Goal: Transaction & Acquisition: Purchase product/service

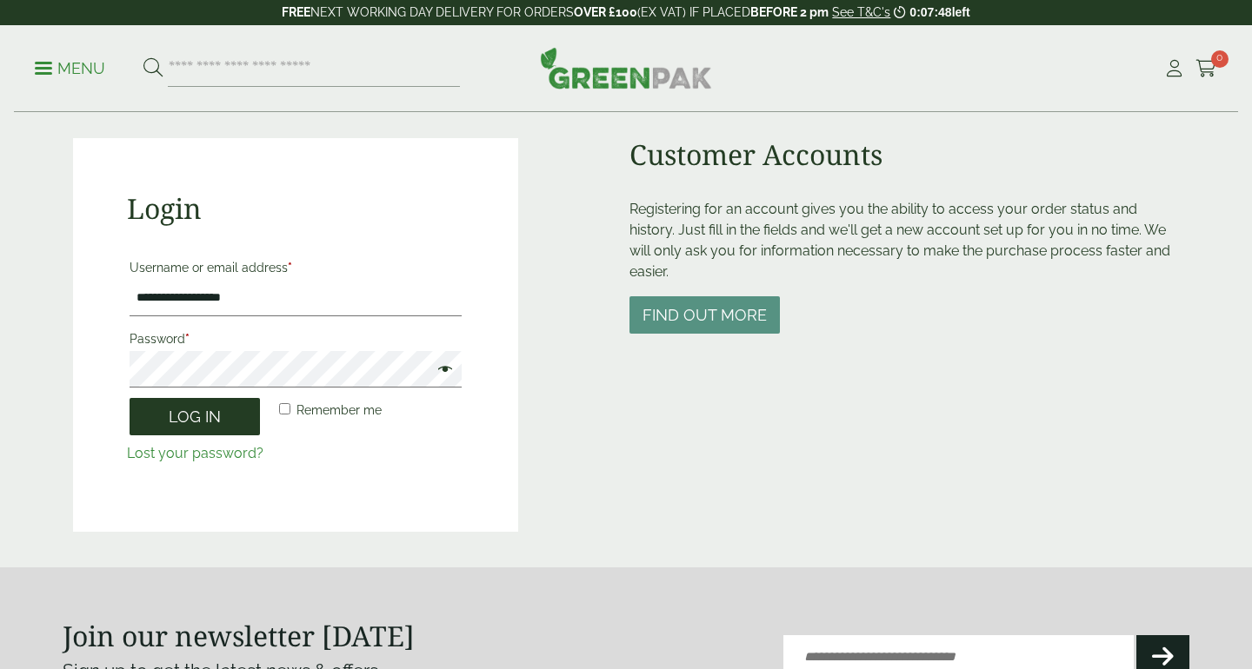
click at [205, 426] on button "Log in" at bounding box center [195, 416] width 130 height 37
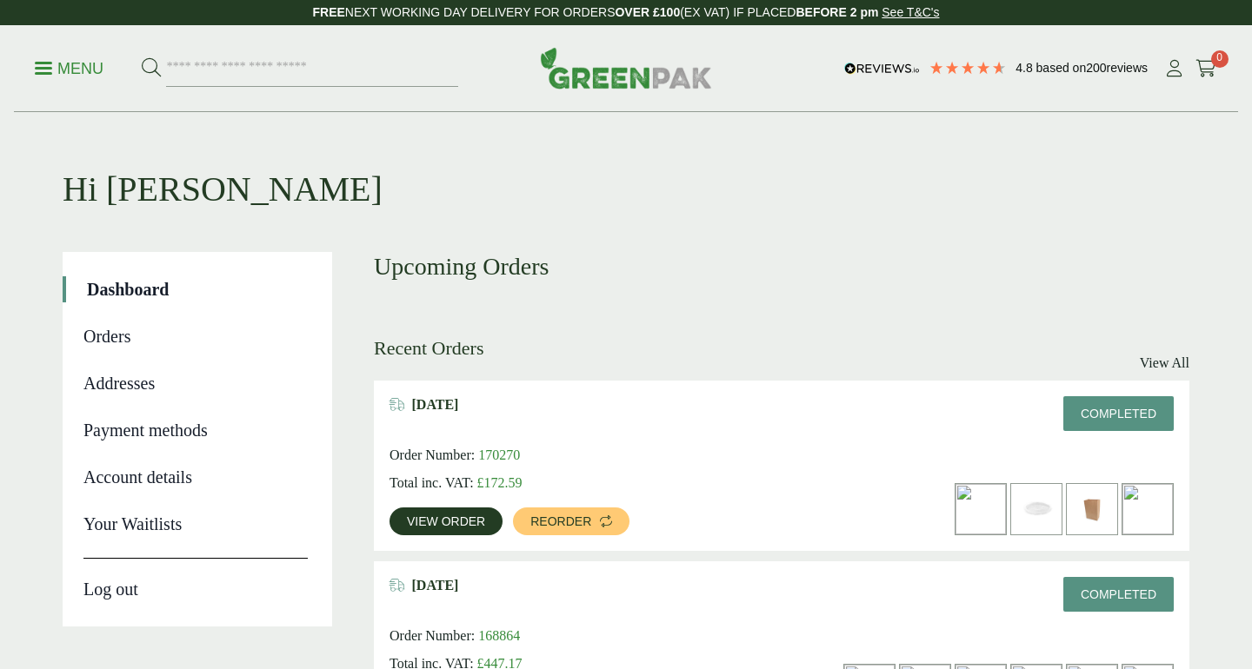
click at [455, 519] on span "View order" at bounding box center [446, 521] width 78 height 12
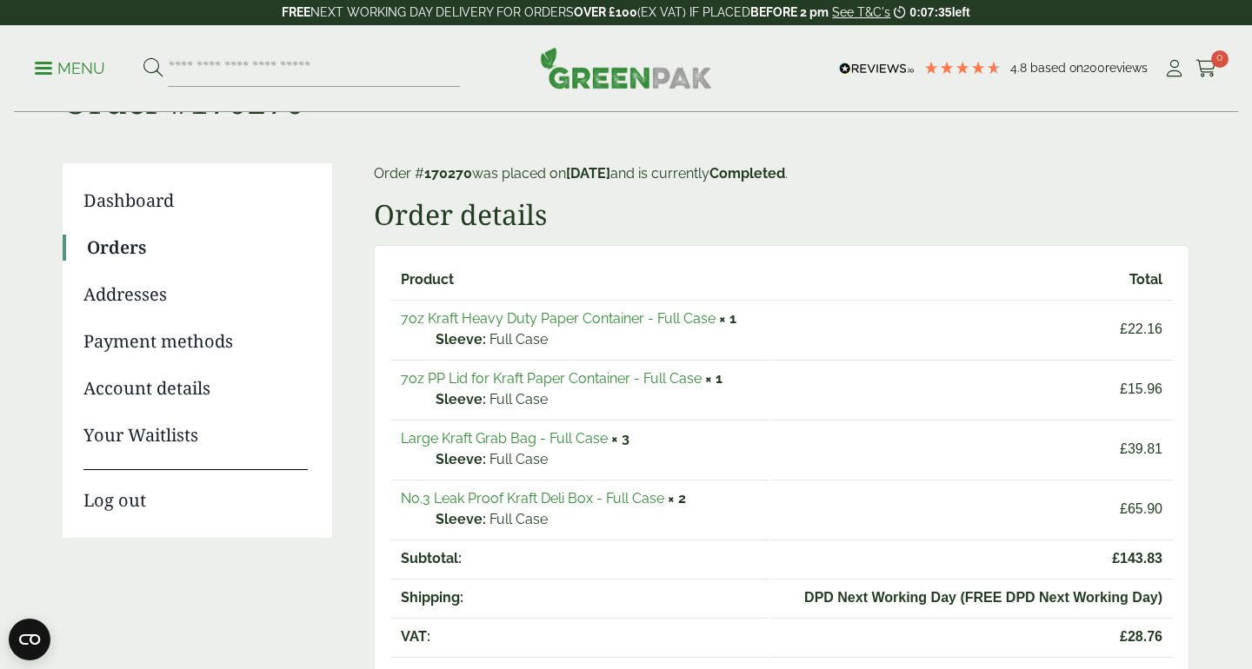
click at [519, 316] on link "7oz Kraft Heavy Duty Paper Container - Full Case" at bounding box center [558, 318] width 315 height 17
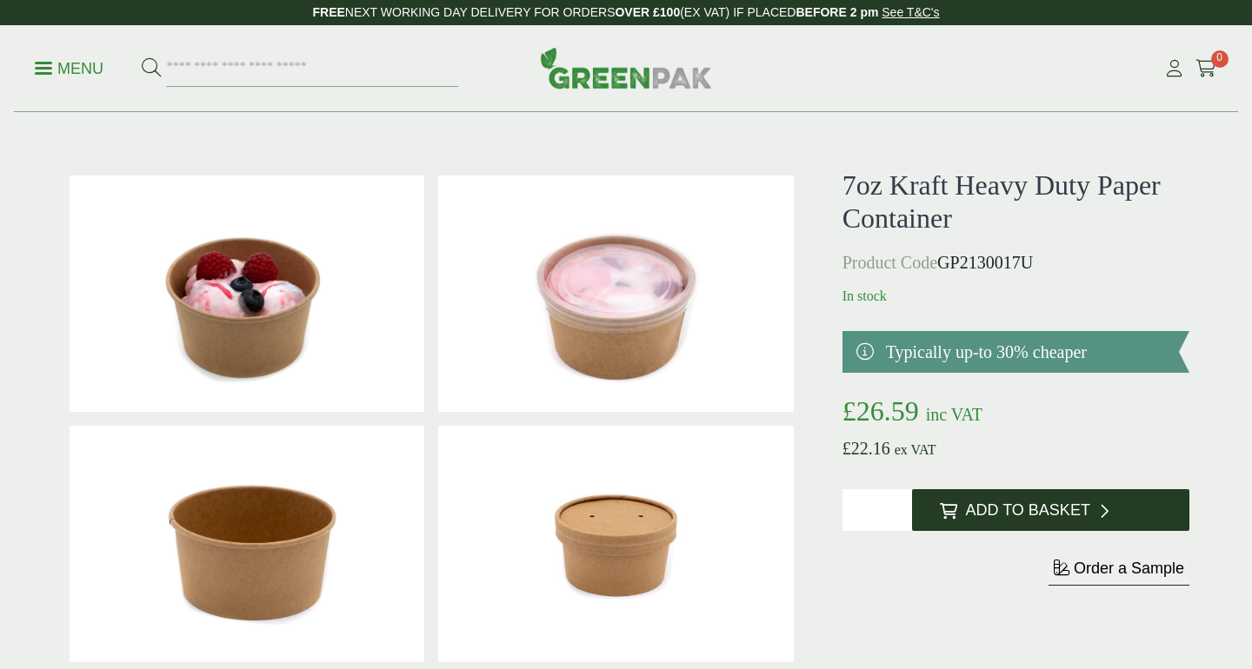
type input "*"
click at [902, 507] on input "*" at bounding box center [877, 510] width 70 height 42
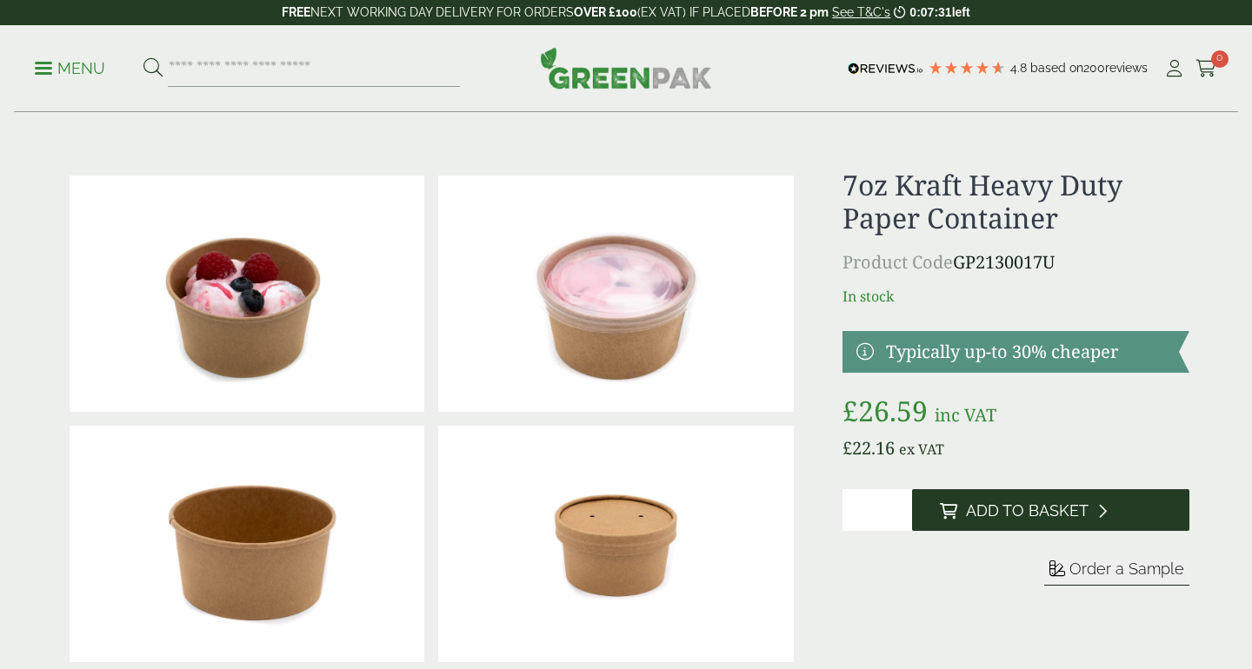
click at [975, 507] on span "Add to Basket" at bounding box center [1027, 511] width 123 height 19
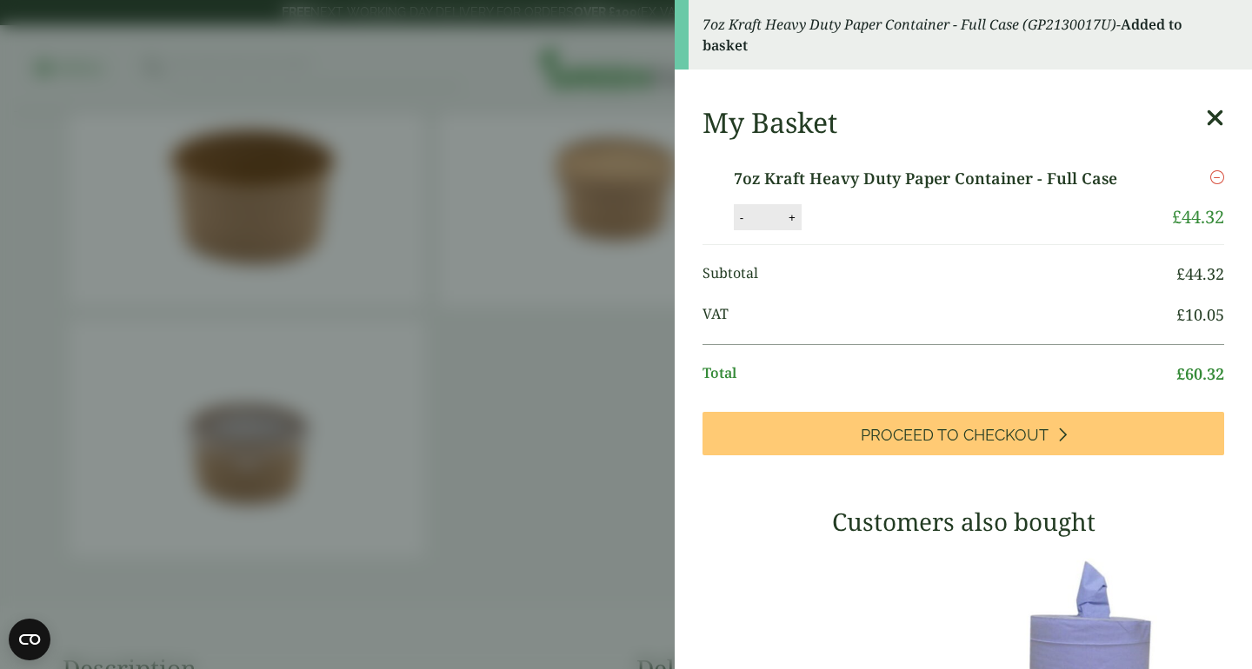
scroll to position [1586, 0]
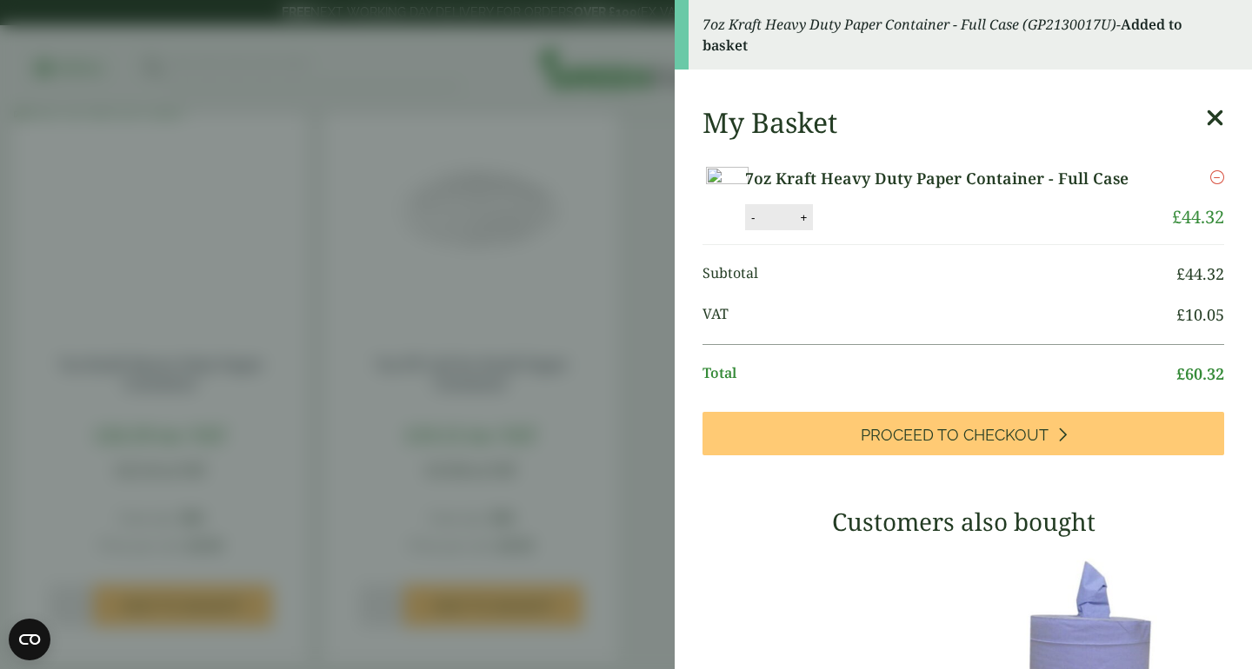
click at [1212, 113] on icon at bounding box center [1215, 118] width 18 height 24
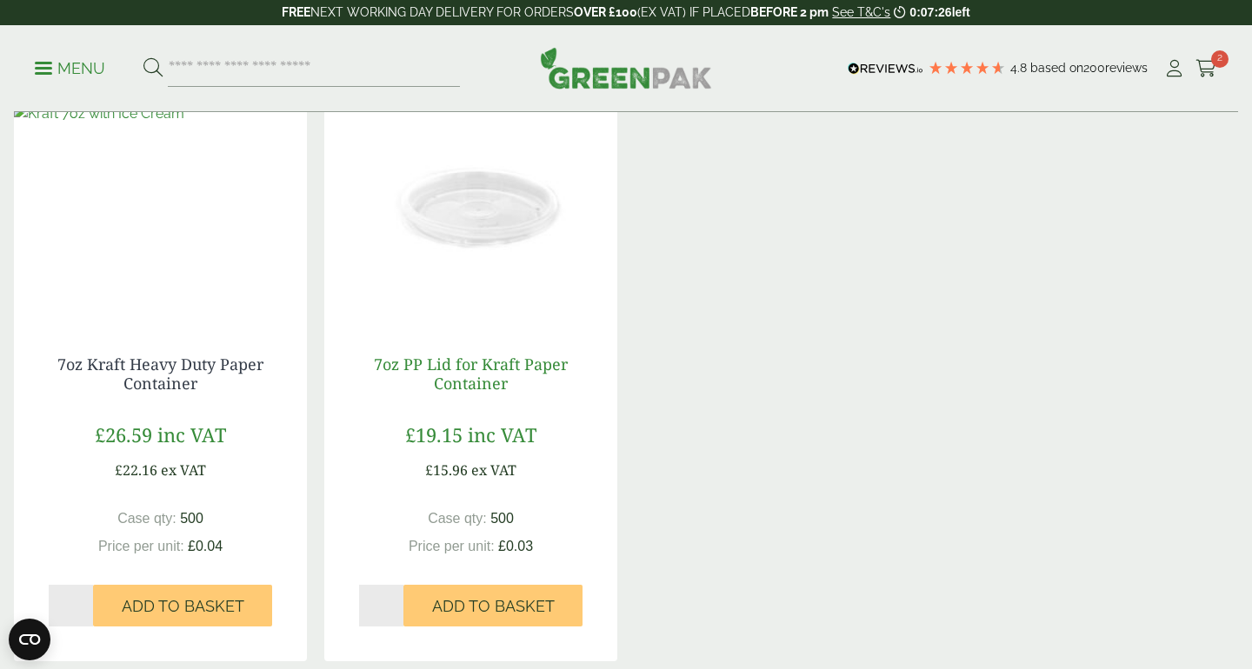
click at [489, 362] on link "7oz PP Lid for Kraft Paper Container" at bounding box center [471, 374] width 194 height 40
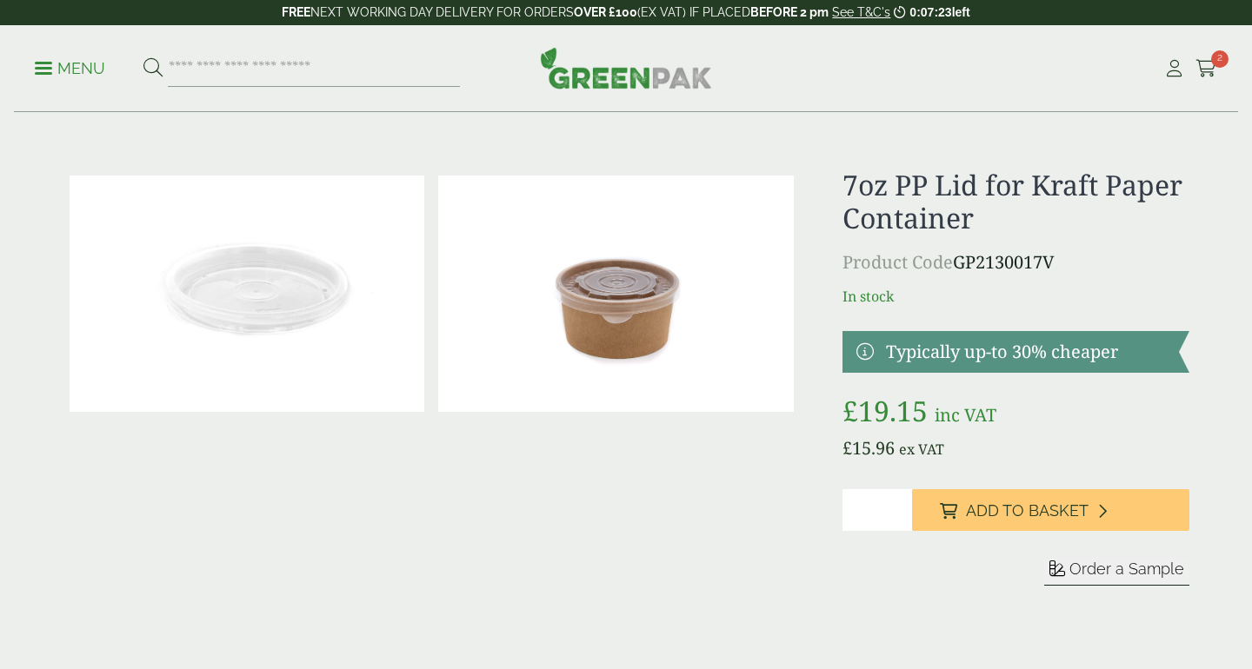
click at [897, 507] on input "*" at bounding box center [877, 510] width 70 height 42
type input "*"
click at [897, 507] on input "*" at bounding box center [877, 510] width 70 height 42
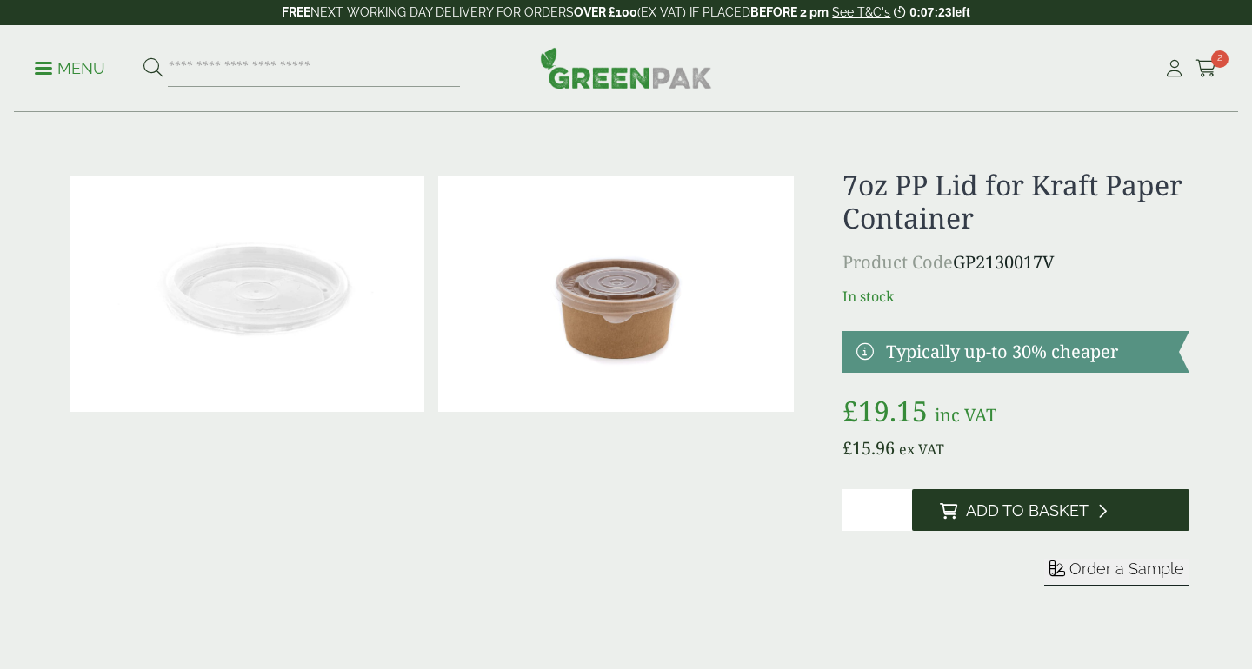
click at [954, 511] on icon at bounding box center [948, 511] width 17 height 16
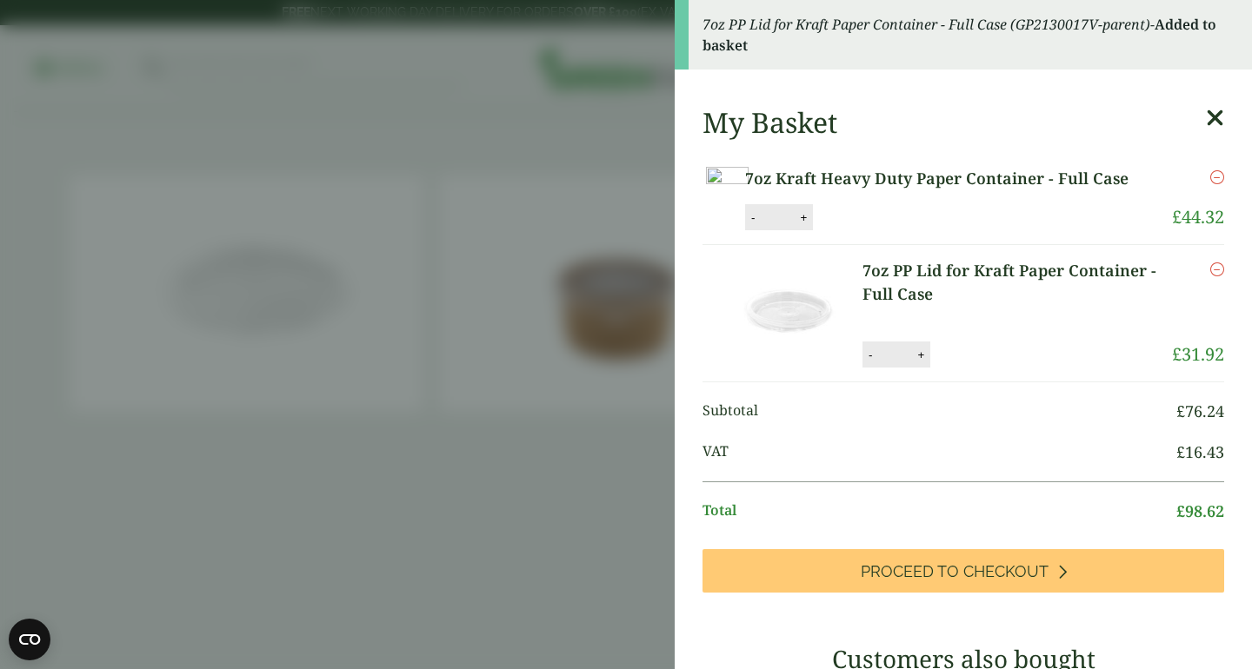
click at [1216, 116] on icon at bounding box center [1215, 118] width 18 height 24
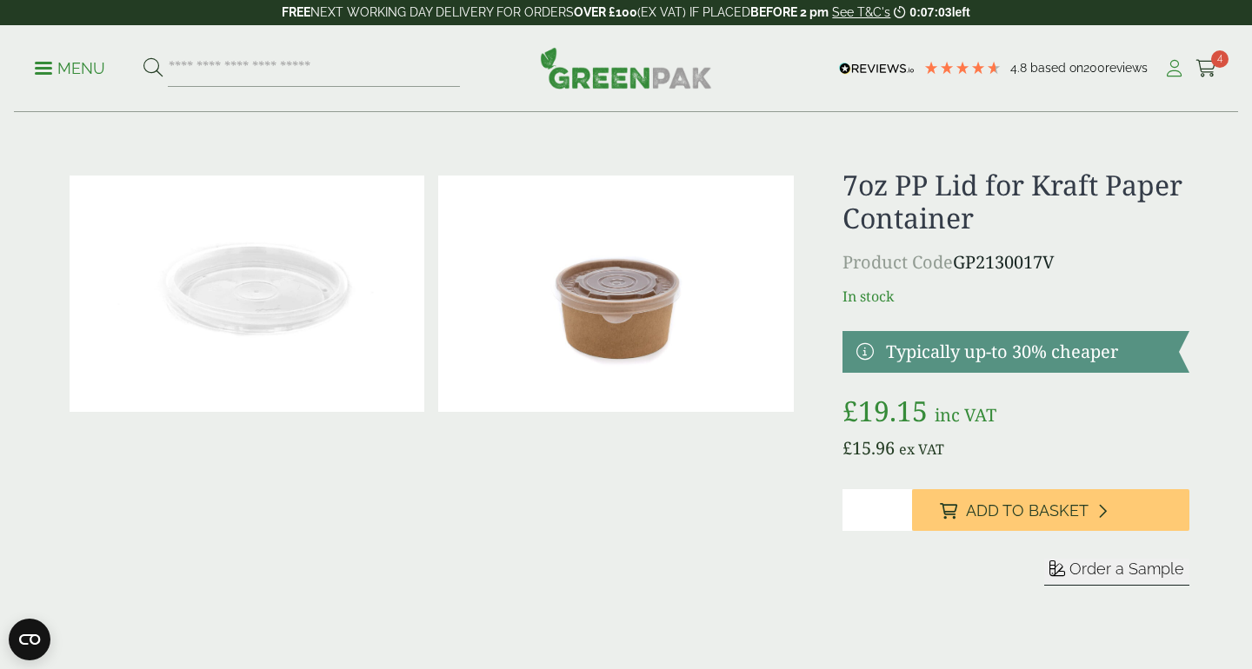
click at [1166, 66] on icon at bounding box center [1174, 68] width 22 height 17
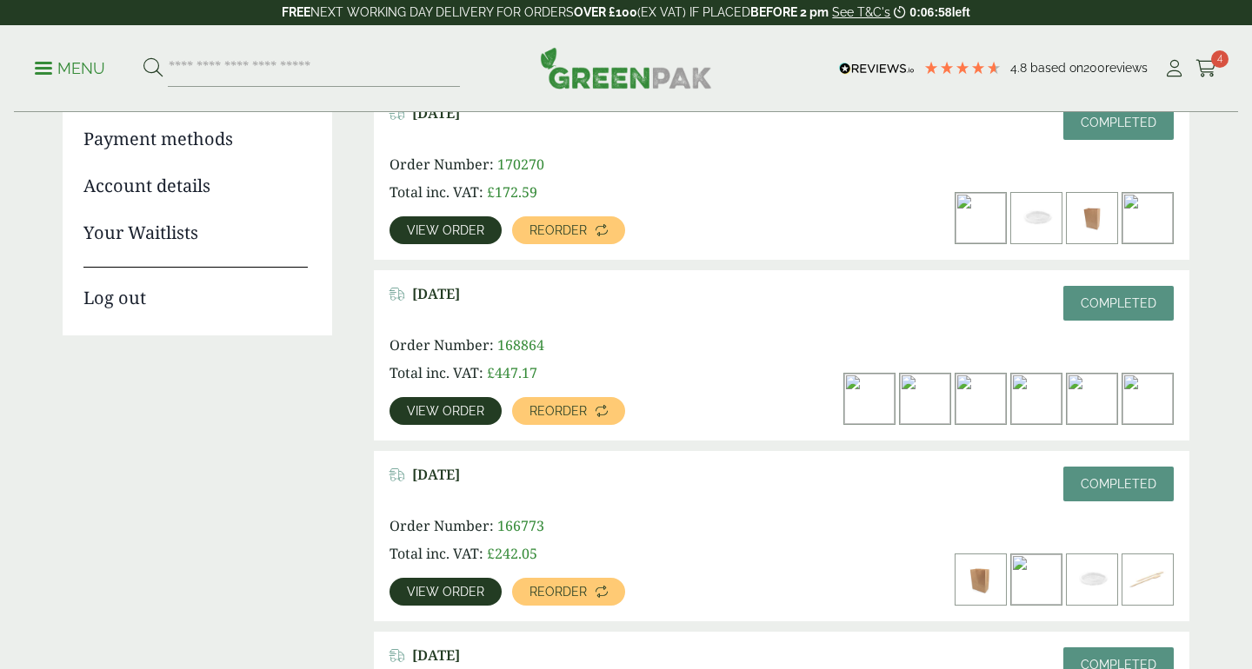
click at [441, 421] on link "View order" at bounding box center [445, 411] width 112 height 28
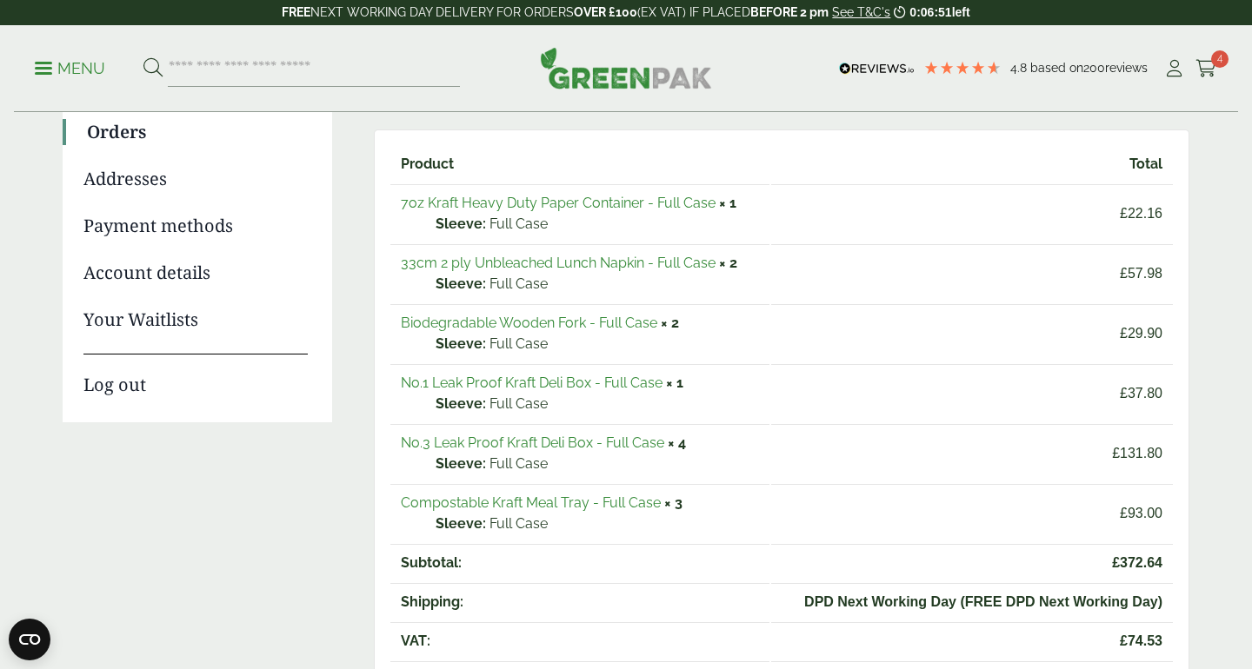
click at [599, 391] on td "No.1 Leak Proof Kraft Deli Box - Full Case × 1 Sleeve: Full Case" at bounding box center [579, 393] width 379 height 58
click at [445, 442] on link "No.3 Leak Proof Kraft Deli Box - Full Case" at bounding box center [532, 443] width 263 height 17
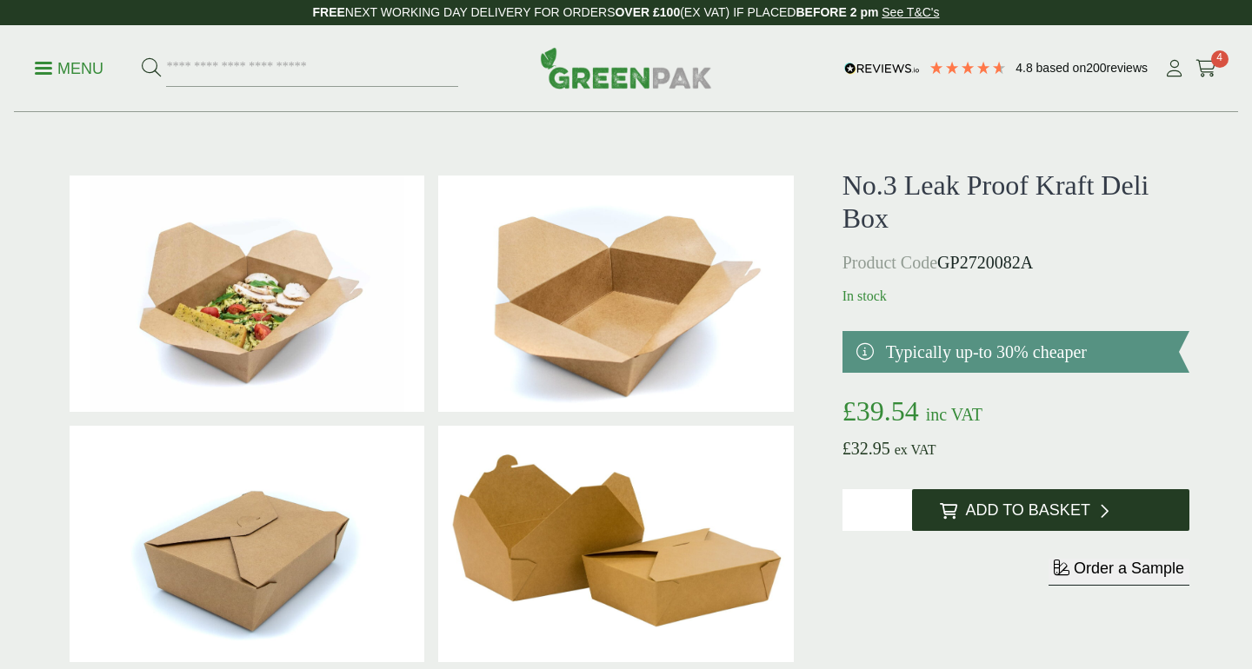
click at [1003, 519] on span "Add to Basket" at bounding box center [1028, 511] width 124 height 19
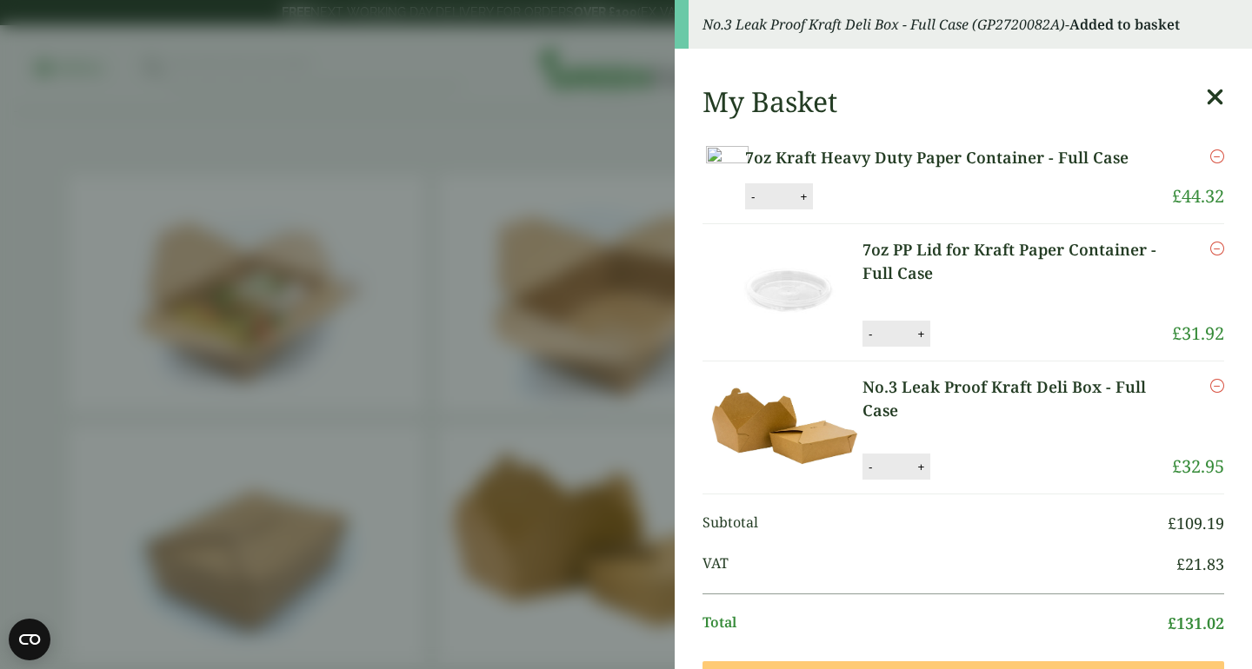
click at [1209, 97] on icon at bounding box center [1215, 97] width 18 height 24
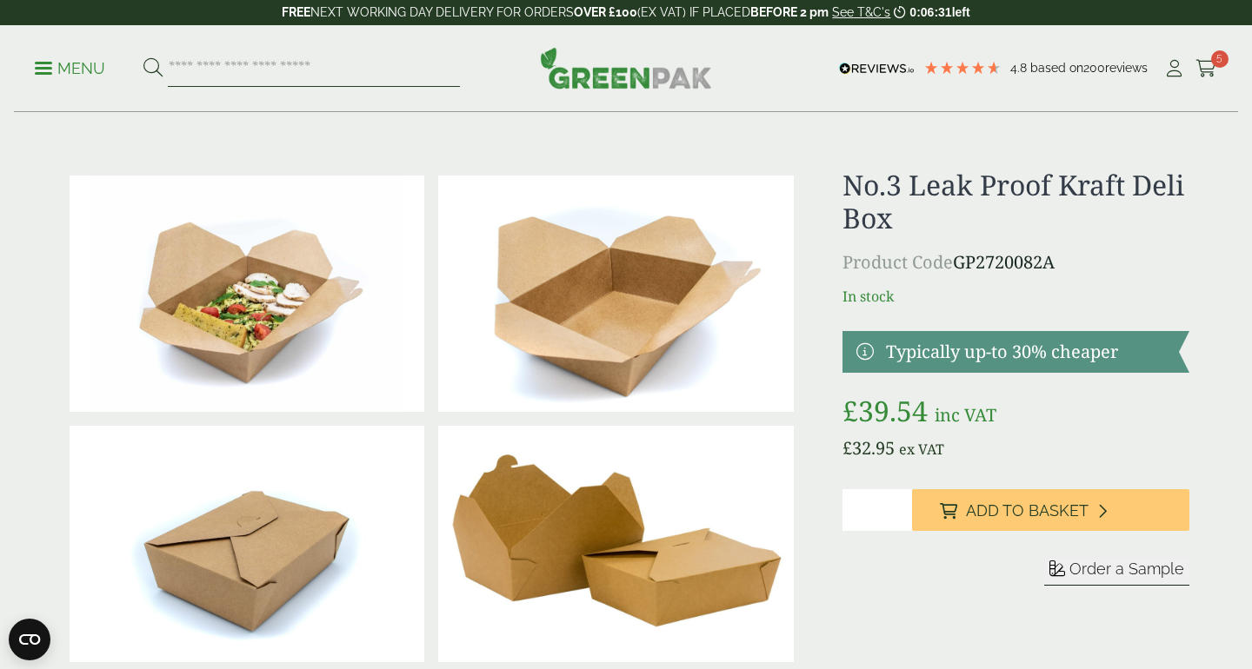
click at [299, 69] on input "search" at bounding box center [314, 68] width 292 height 37
type input "***"
click at [143, 57] on button at bounding box center [152, 68] width 19 height 23
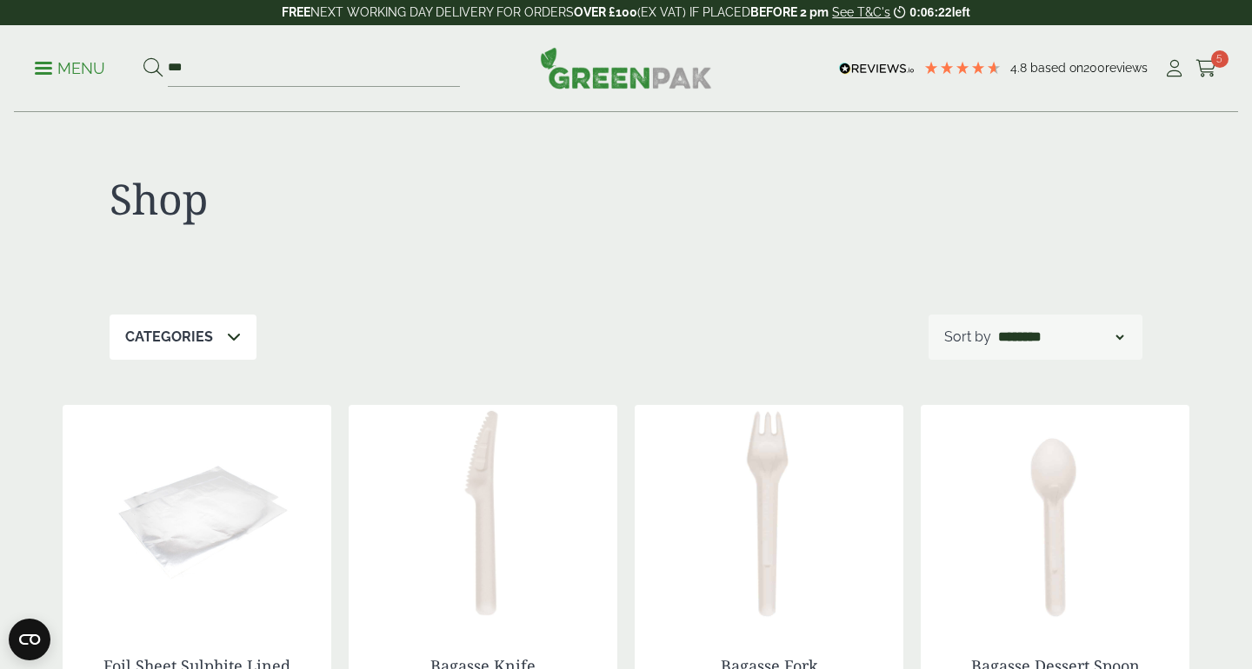
click at [55, 74] on p "Menu" at bounding box center [70, 68] width 70 height 21
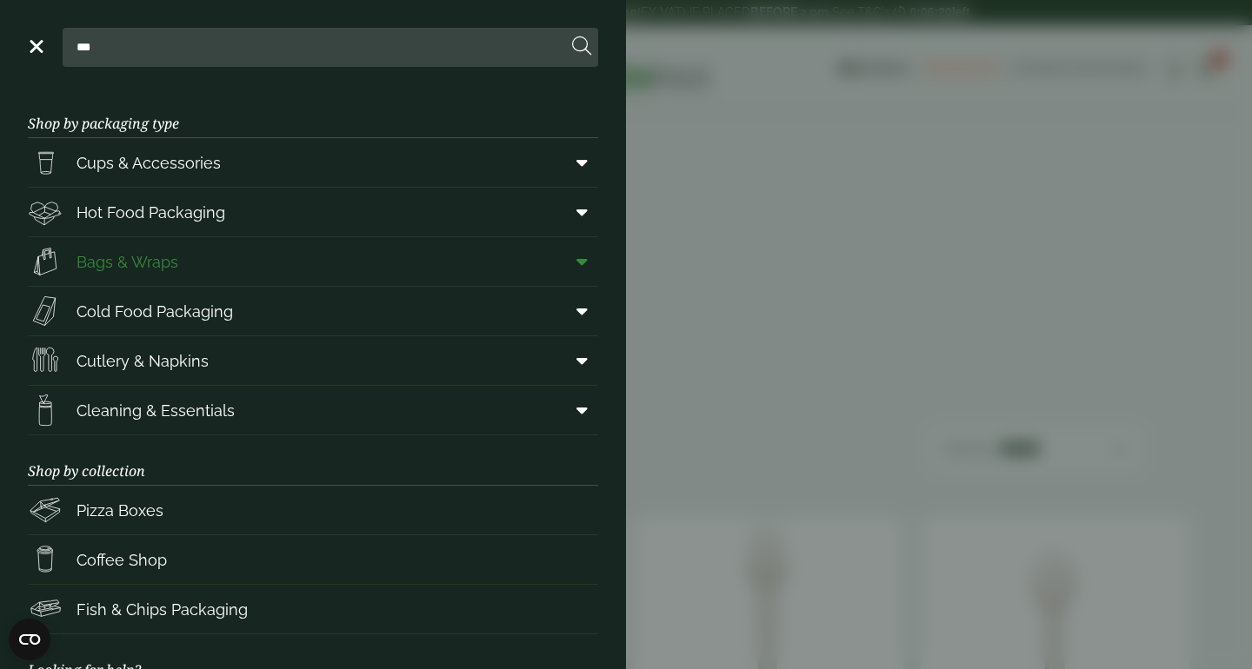
click at [550, 256] on link "Bags & Wraps" at bounding box center [313, 261] width 570 height 49
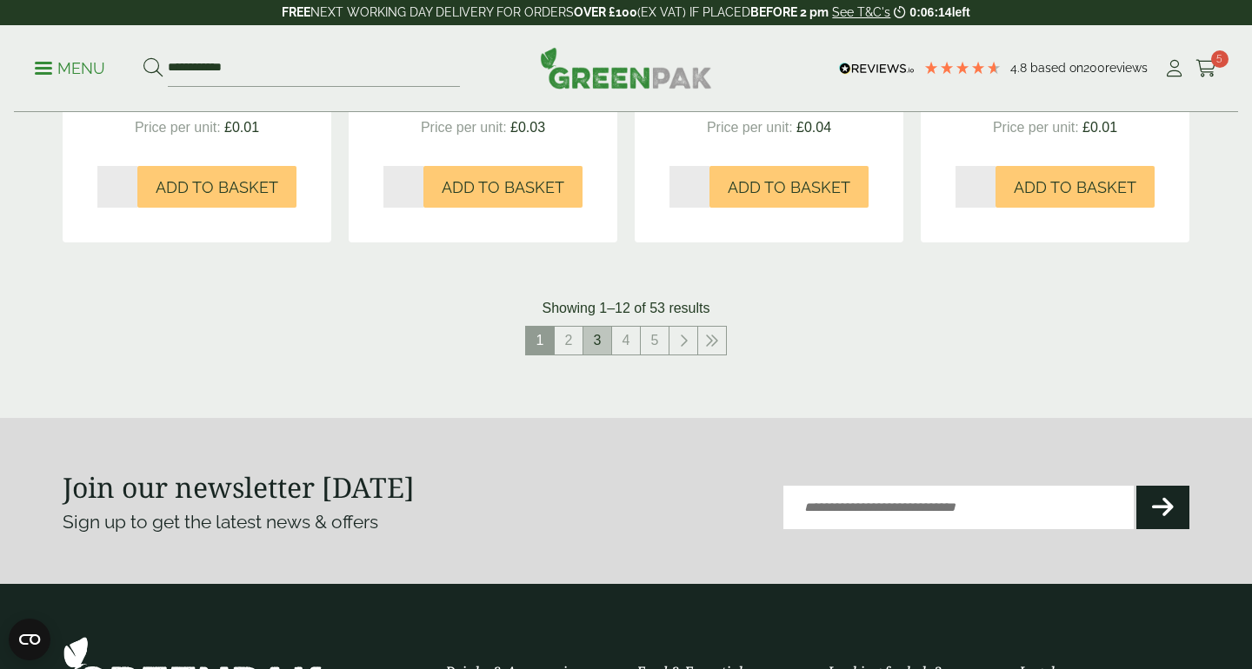
scroll to position [1917, 0]
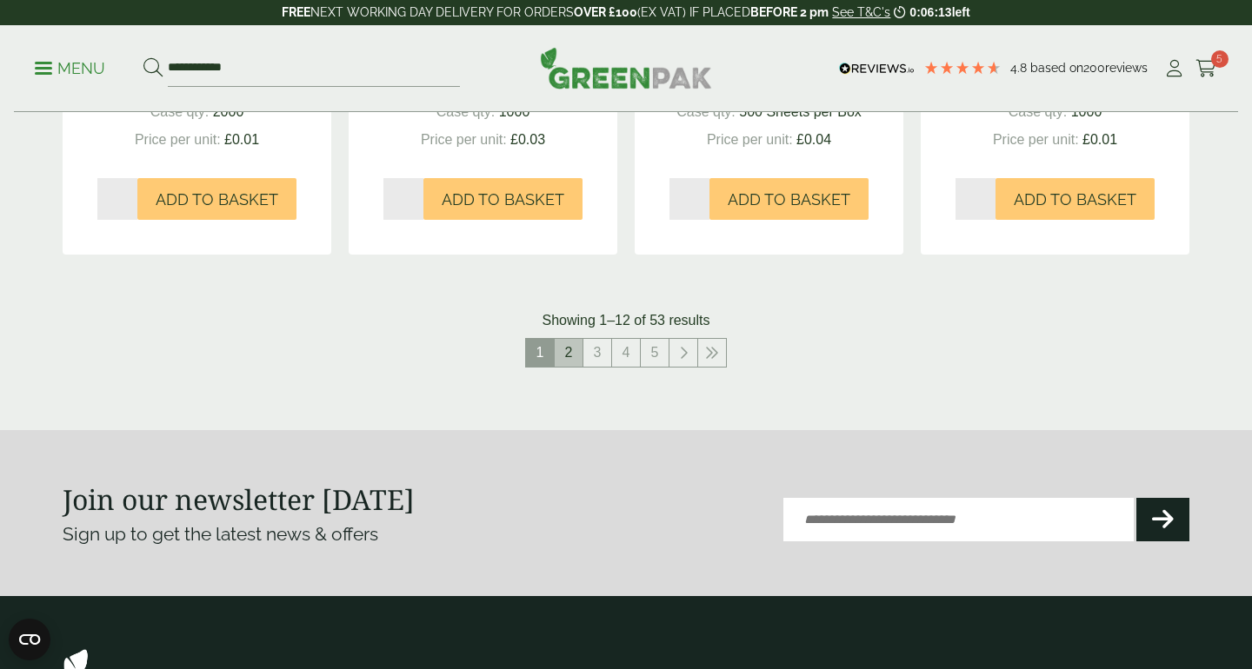
click at [564, 351] on link "2" at bounding box center [569, 353] width 28 height 28
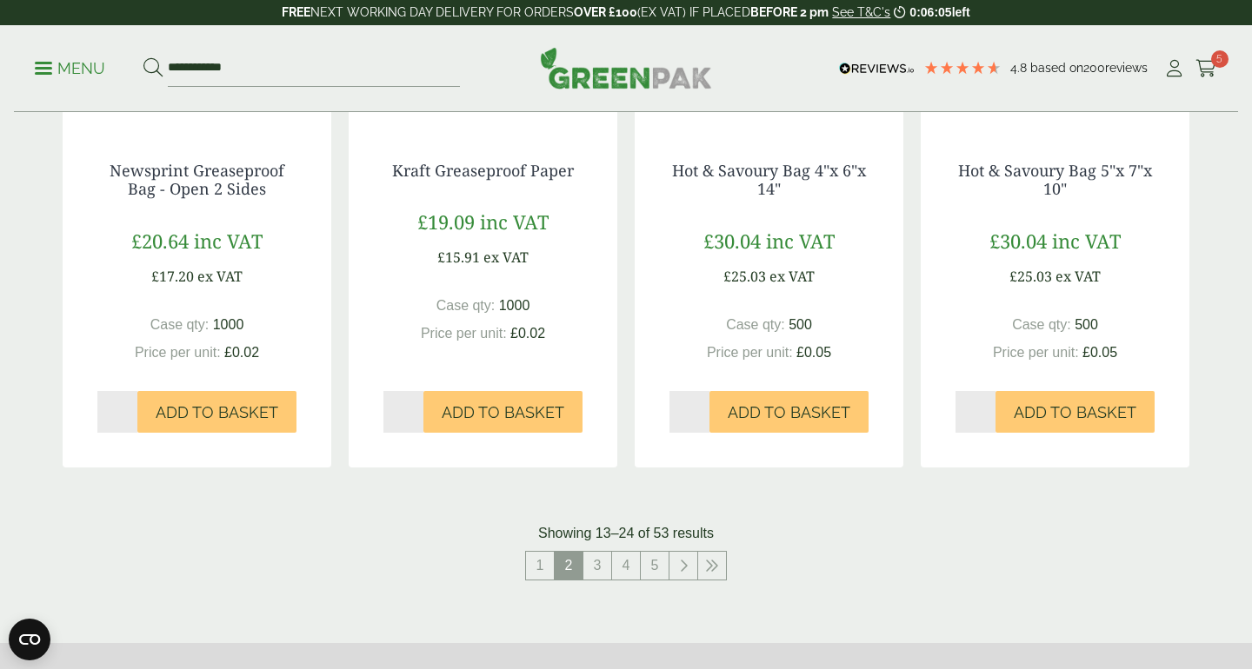
scroll to position [1728, 0]
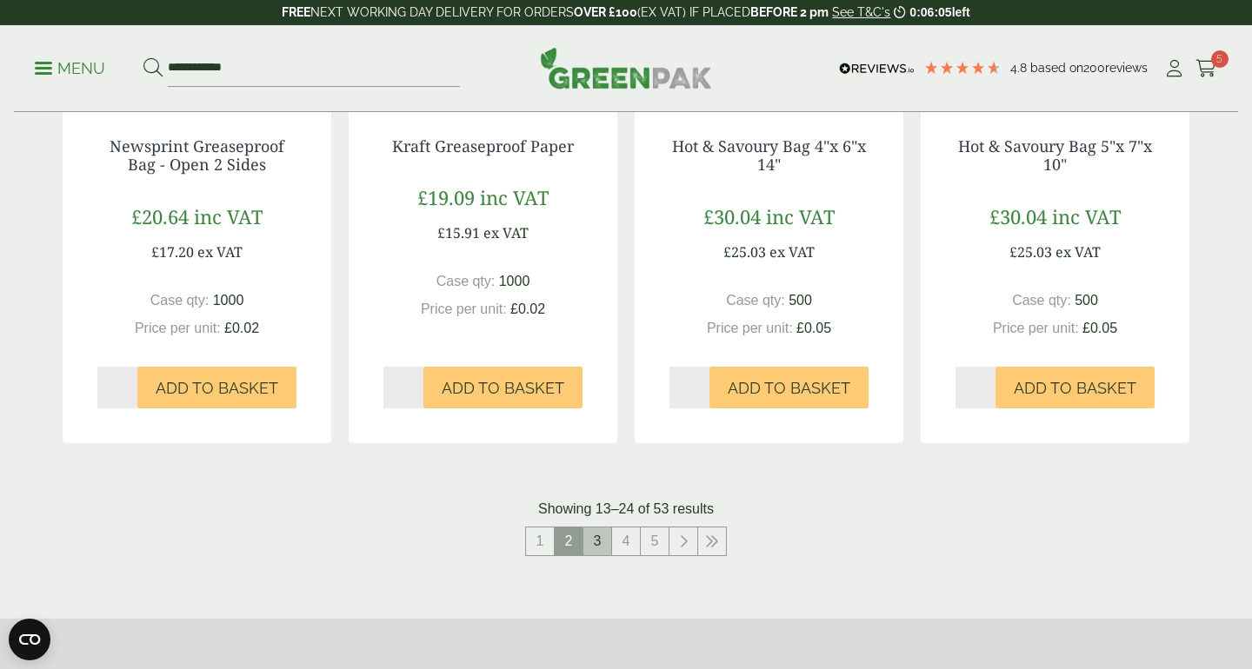
click at [602, 539] on link "3" at bounding box center [597, 542] width 28 height 28
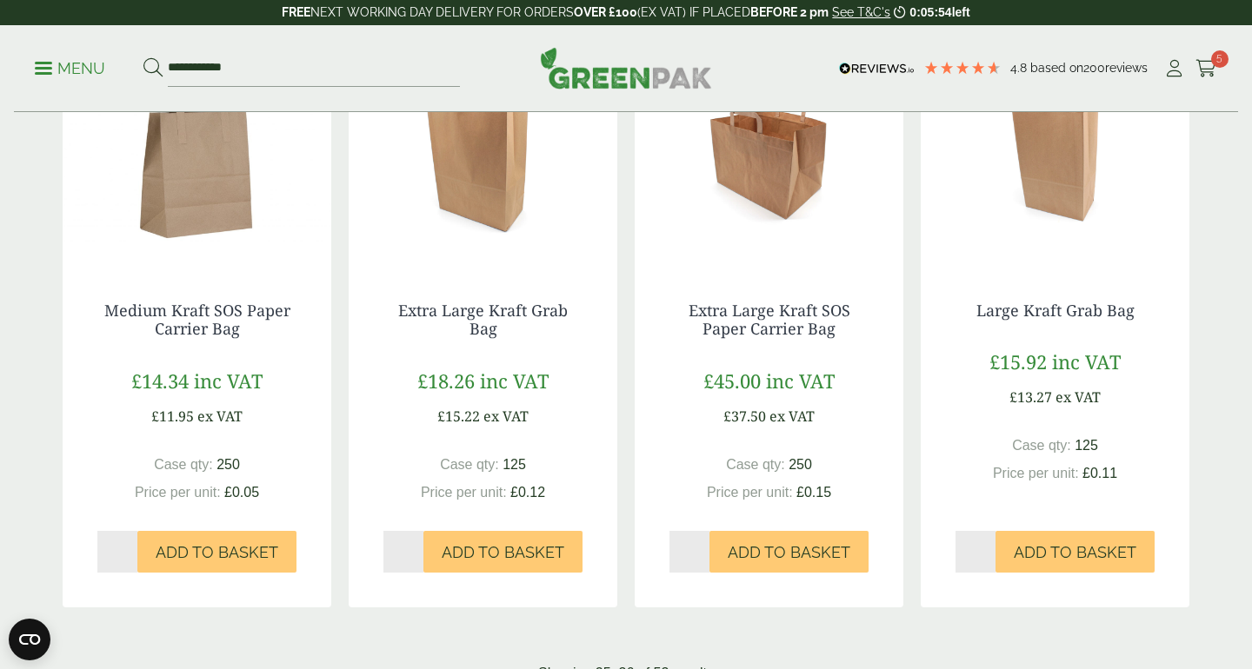
scroll to position [1569, 0]
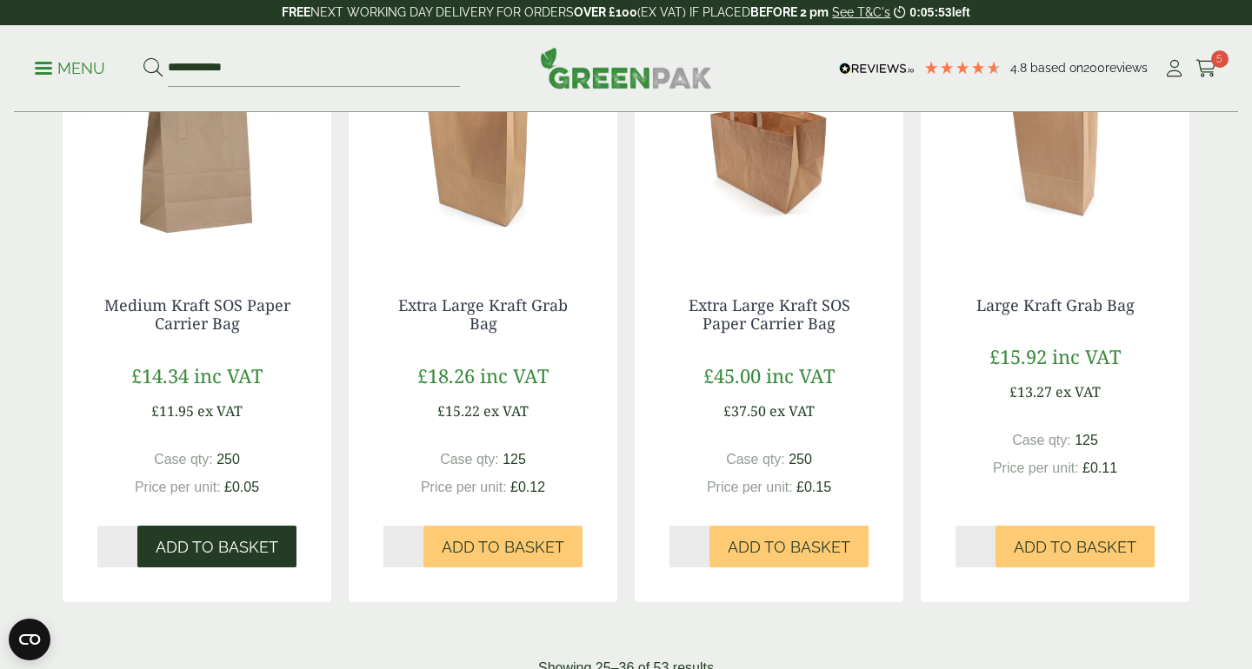
click at [204, 541] on span "Add to Basket" at bounding box center [217, 547] width 123 height 19
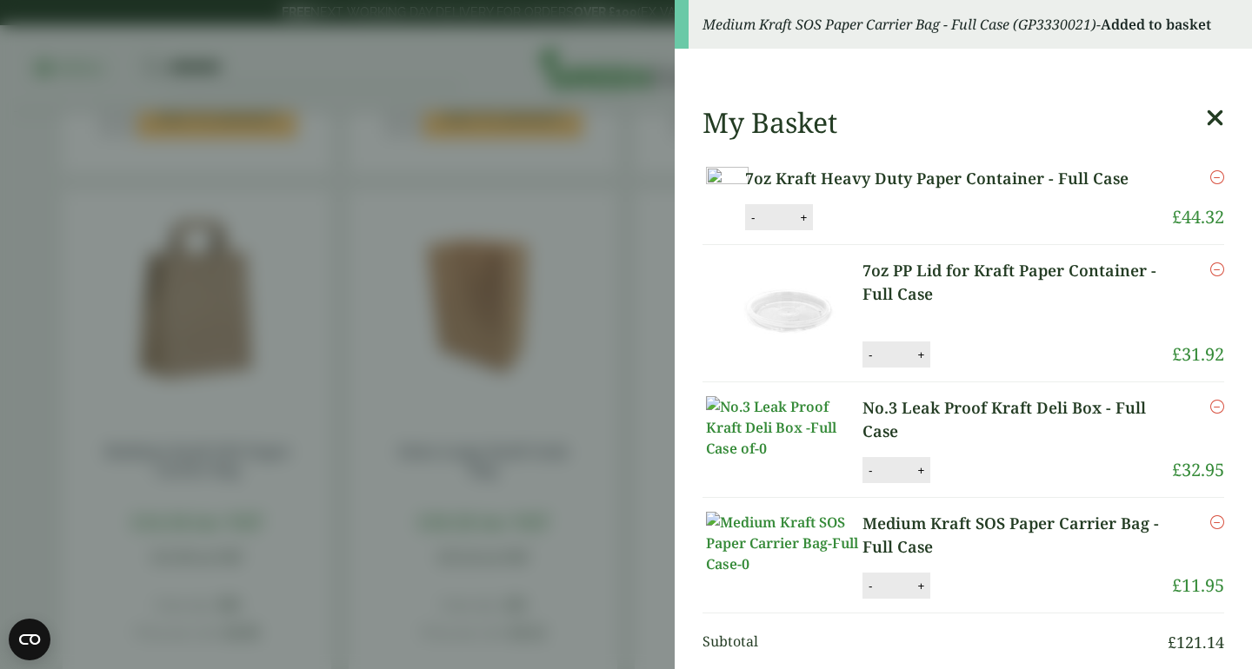
click at [1214, 120] on icon at bounding box center [1215, 118] width 18 height 24
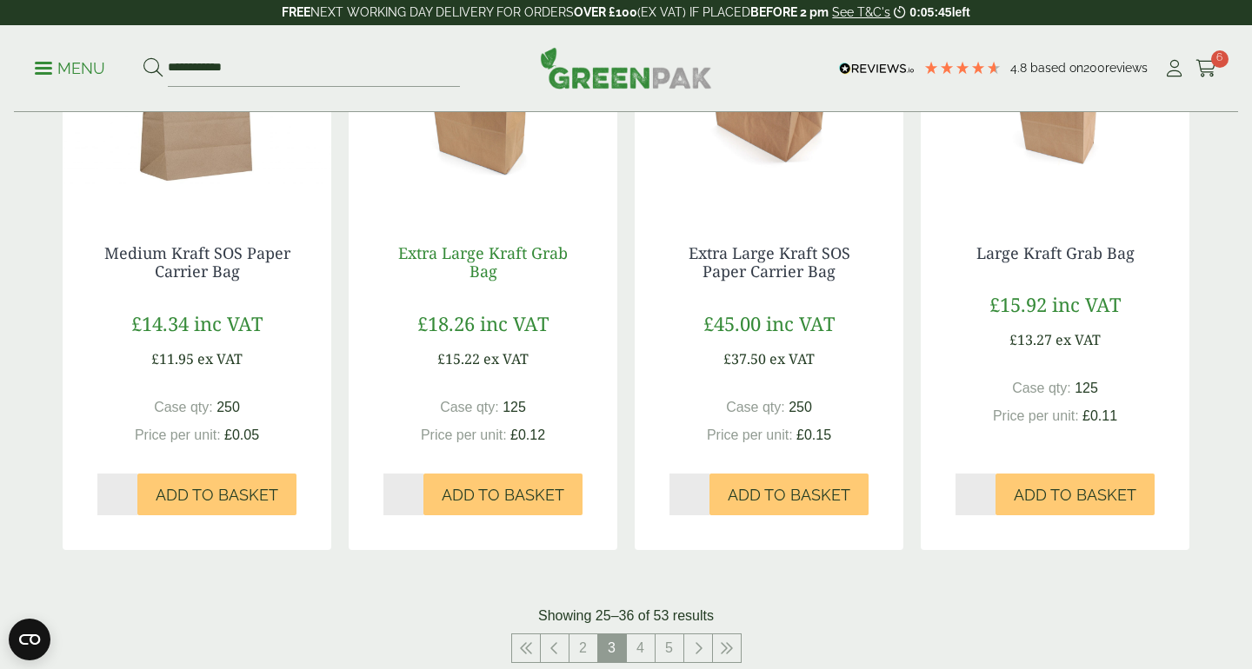
scroll to position [1610, 0]
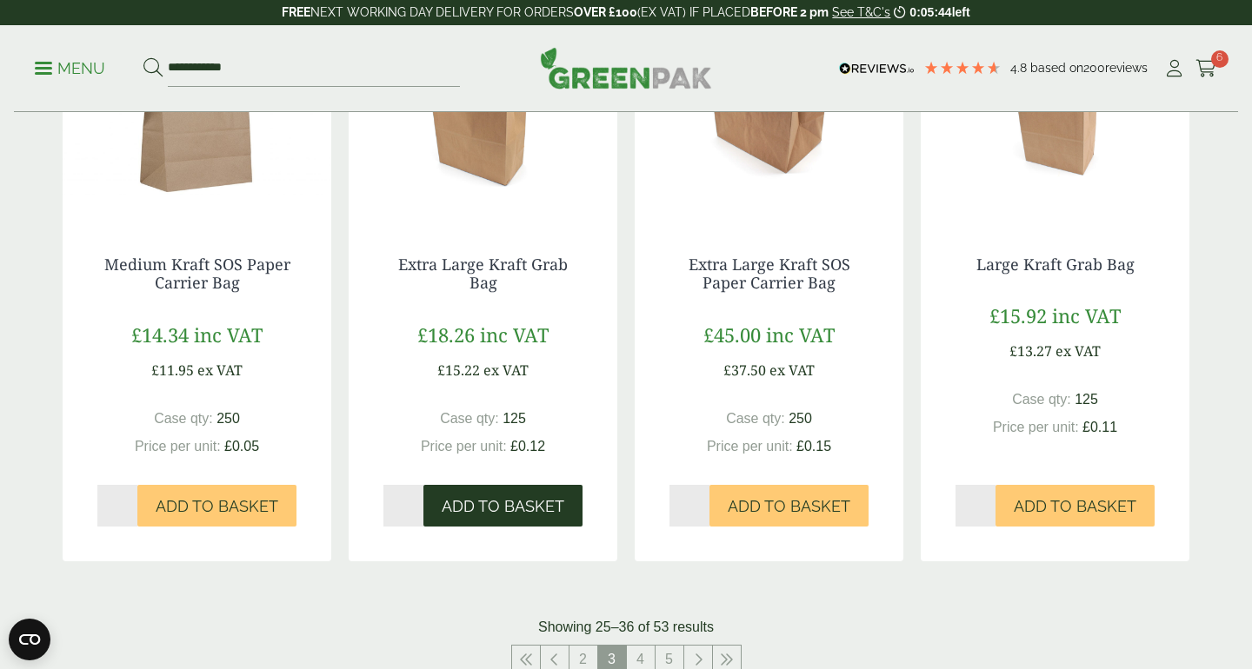
click at [490, 506] on span "Add to Basket" at bounding box center [503, 506] width 123 height 19
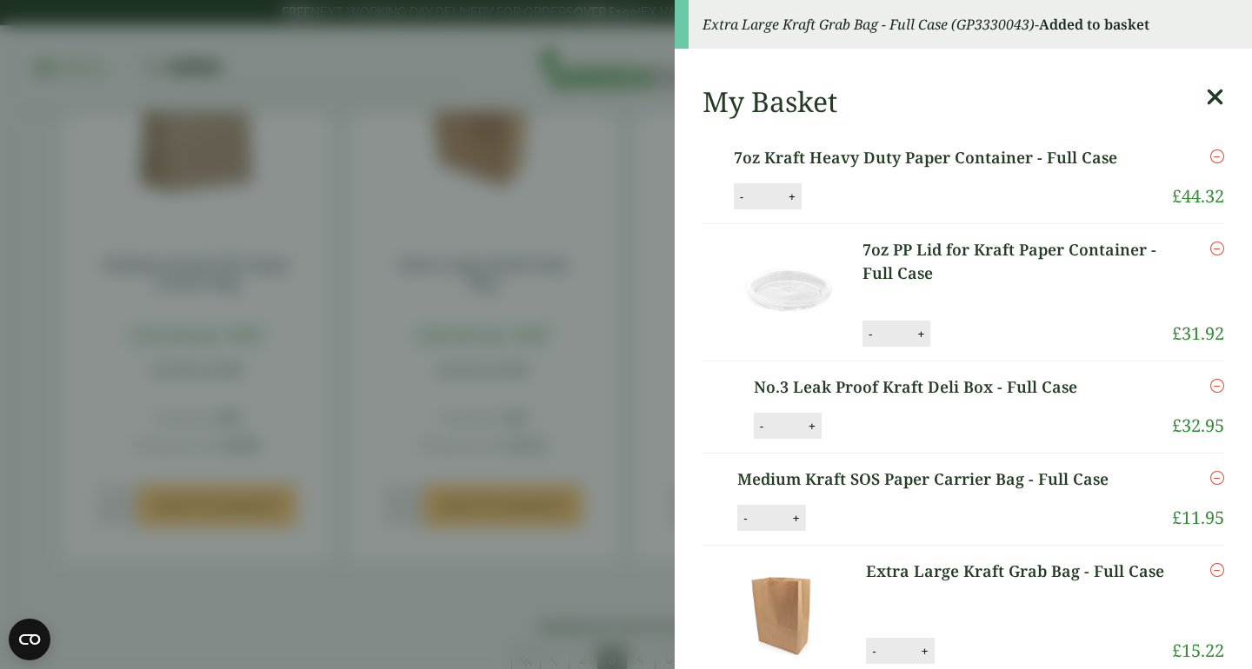
scroll to position [219, 0]
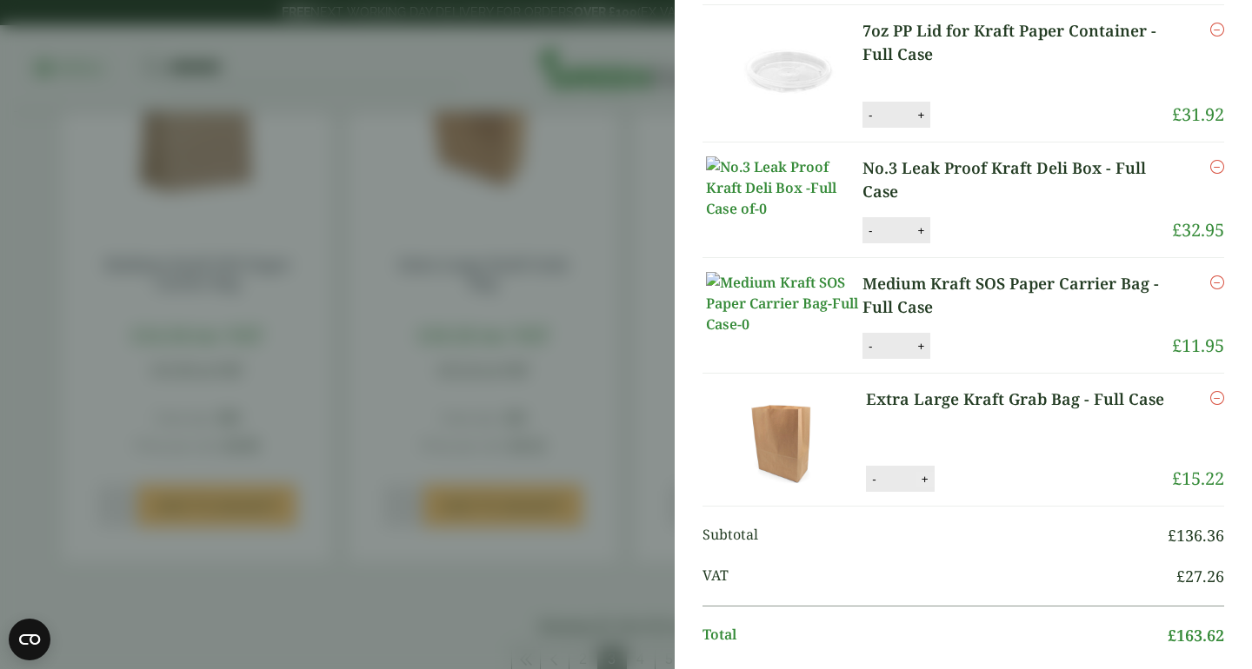
click at [931, 487] on button "+" at bounding box center [924, 479] width 17 height 15
type input "*"
drag, startPoint x: 990, startPoint y: 545, endPoint x: 948, endPoint y: 431, distance: 121.3
click at [949, 431] on ul "7oz Kraft Heavy Duty Paper Container - Full Case 7oz Kraft Heavy Duty Paper Con…" at bounding box center [963, 210] width 522 height 594
click at [914, 354] on button "+" at bounding box center [920, 346] width 17 height 15
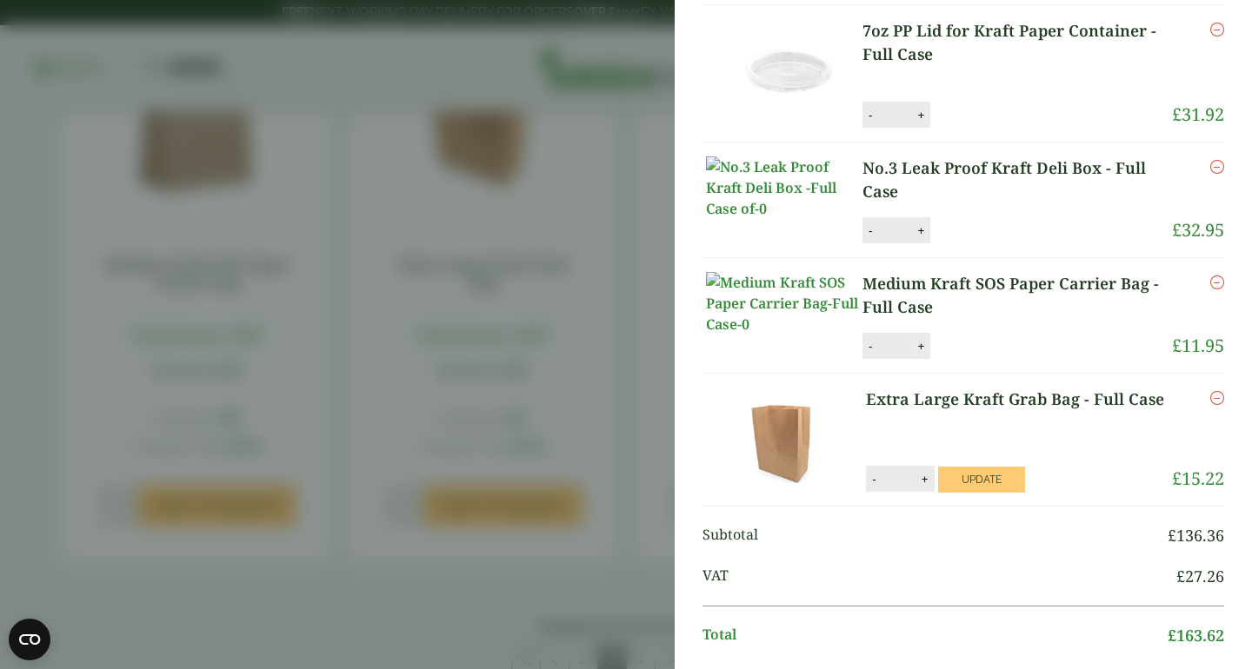
type input "*"
click at [985, 493] on button "Update" at bounding box center [981, 480] width 87 height 26
click at [981, 360] on button "Update" at bounding box center [977, 347] width 87 height 26
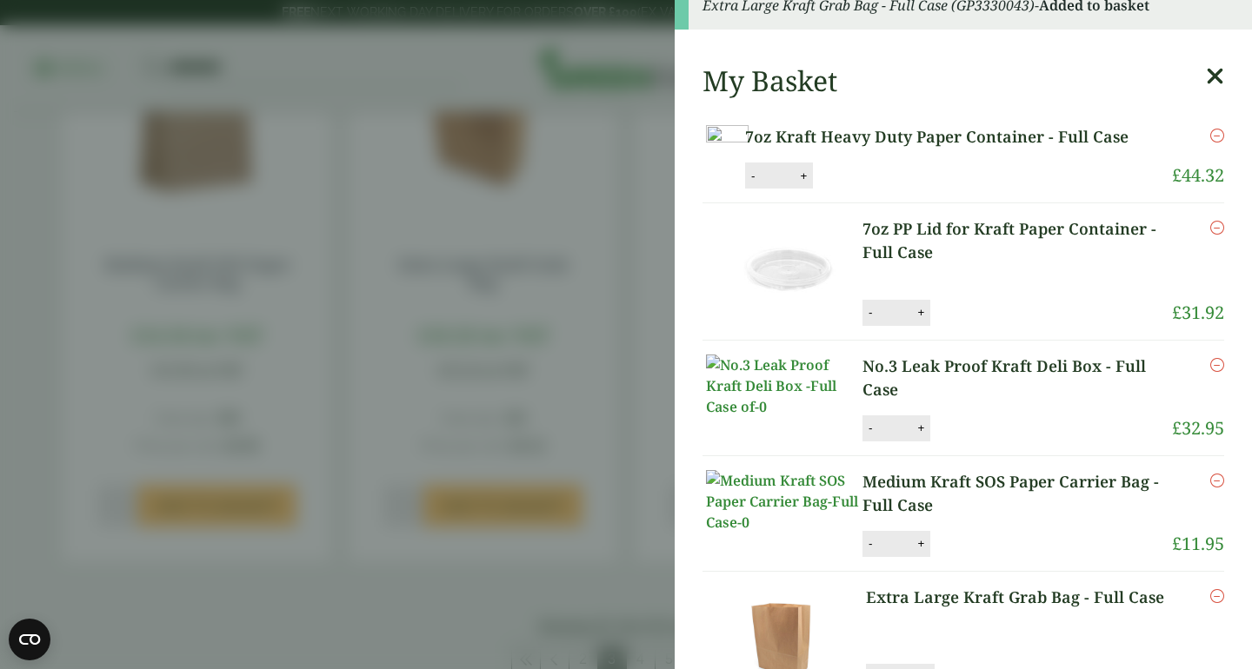
scroll to position [0, 0]
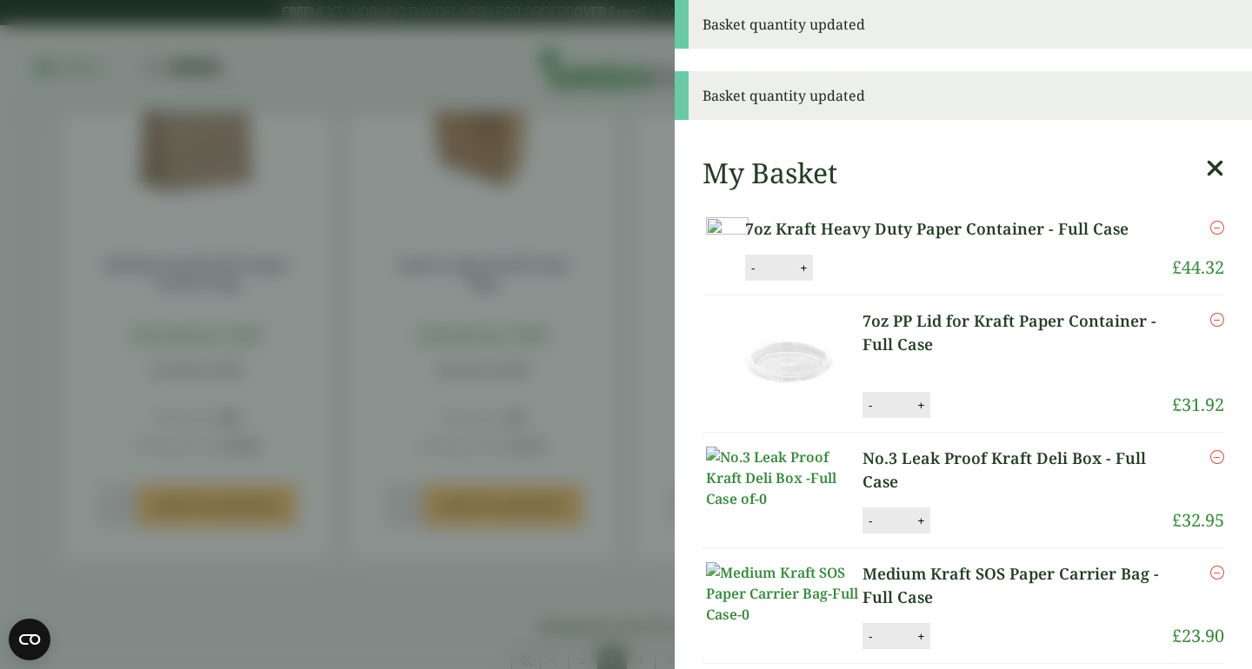
click at [1207, 176] on icon at bounding box center [1215, 168] width 18 height 24
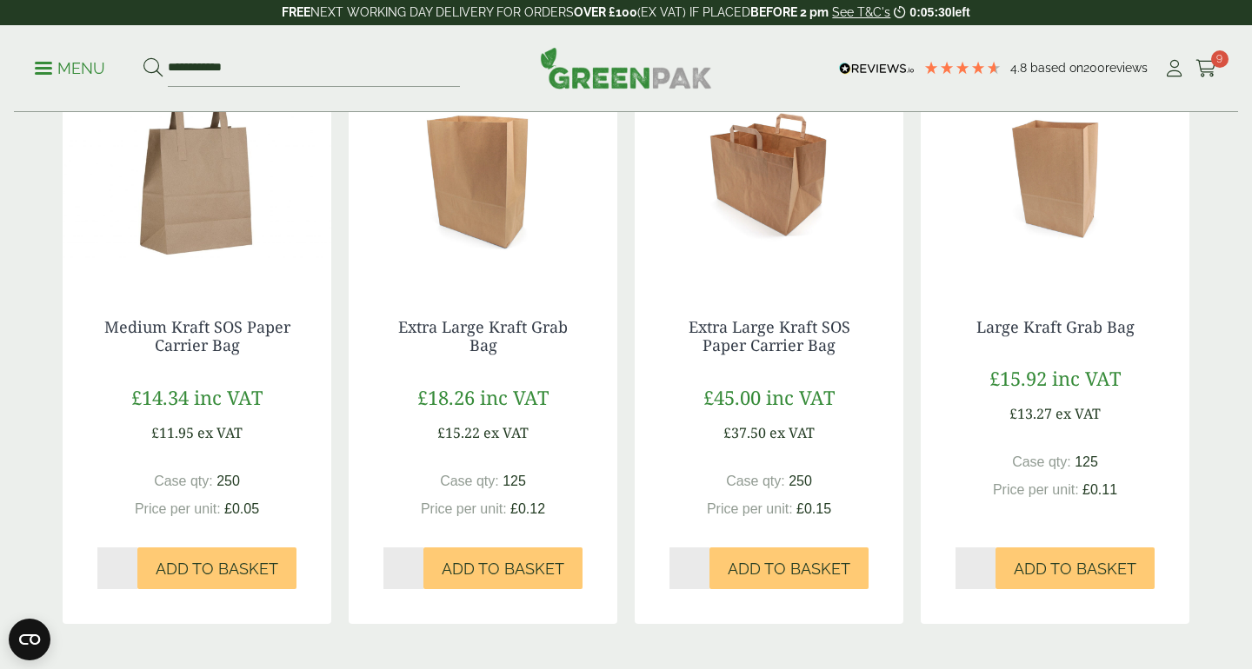
scroll to position [1563, 0]
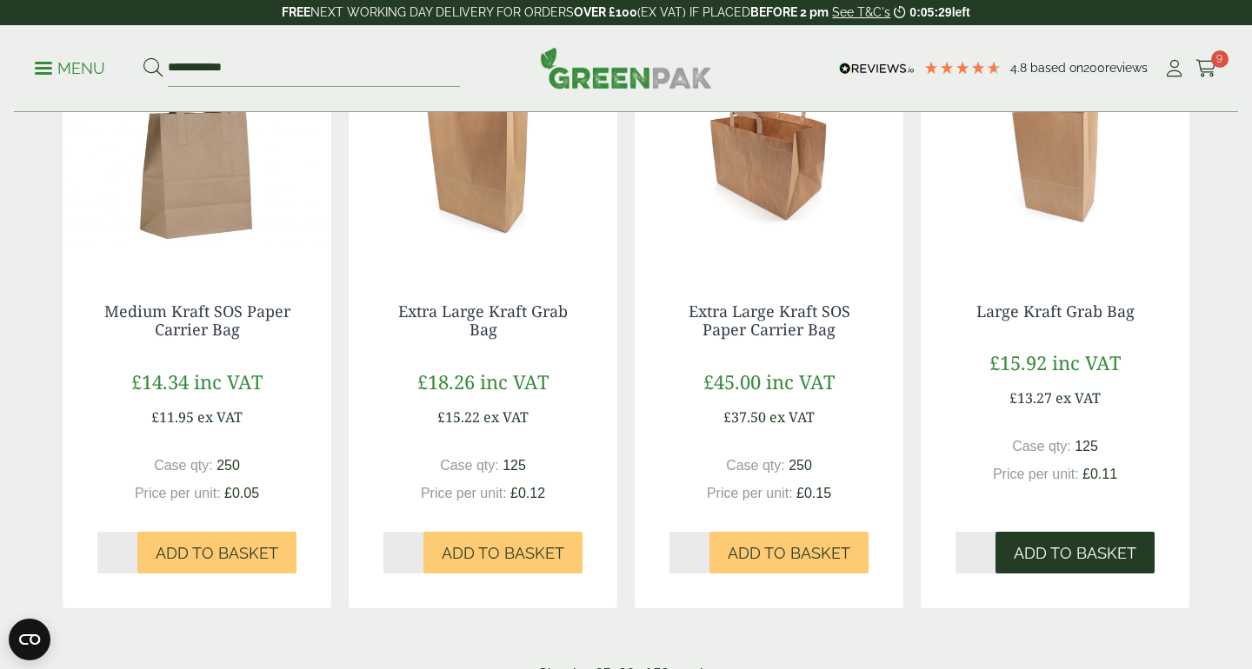
click at [1030, 549] on span "Add to Basket" at bounding box center [1075, 553] width 123 height 19
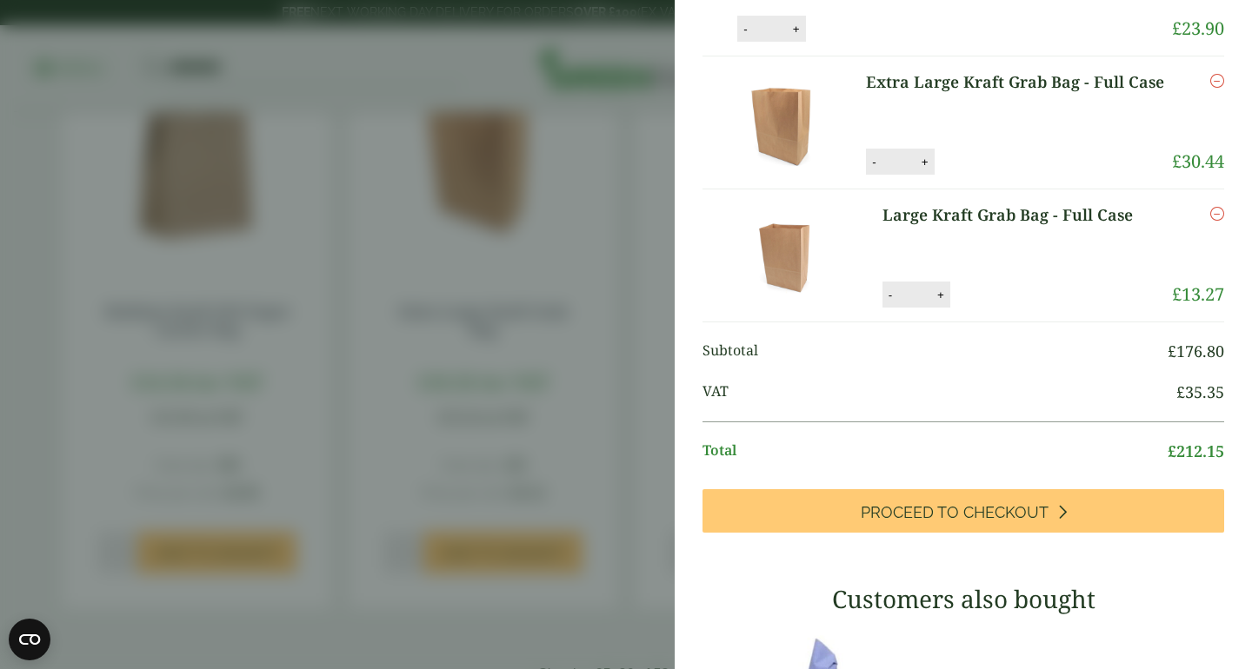
scroll to position [0, 0]
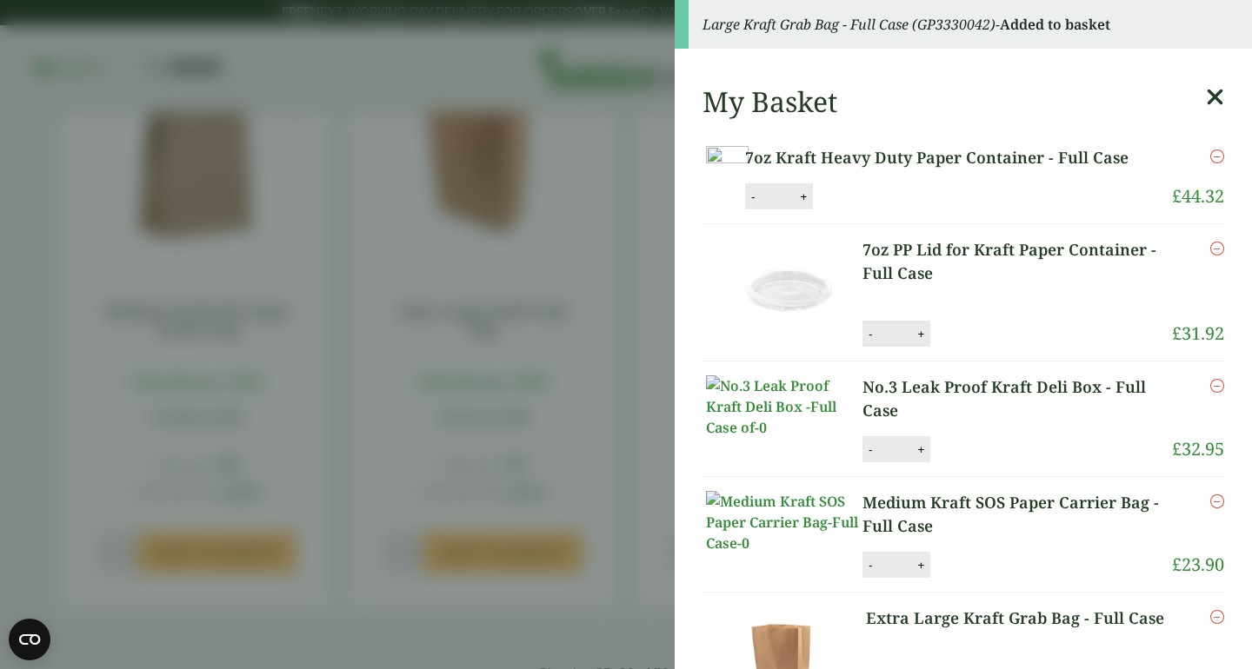
click at [1216, 99] on icon at bounding box center [1215, 97] width 18 height 24
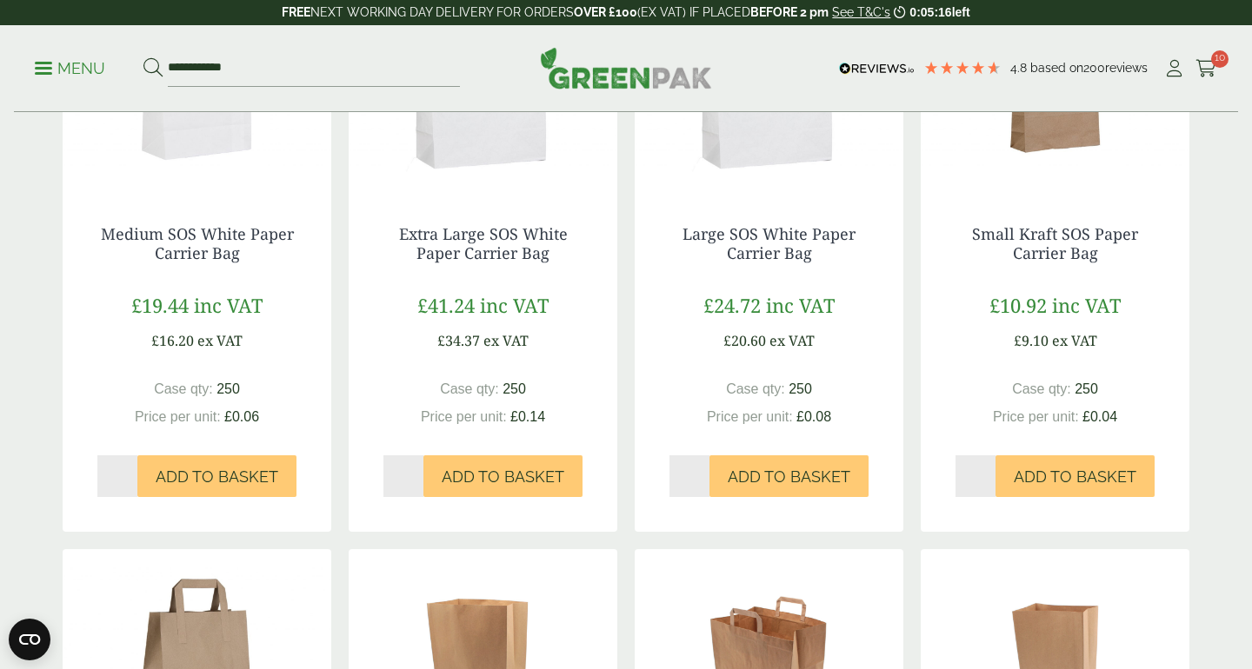
scroll to position [982, 0]
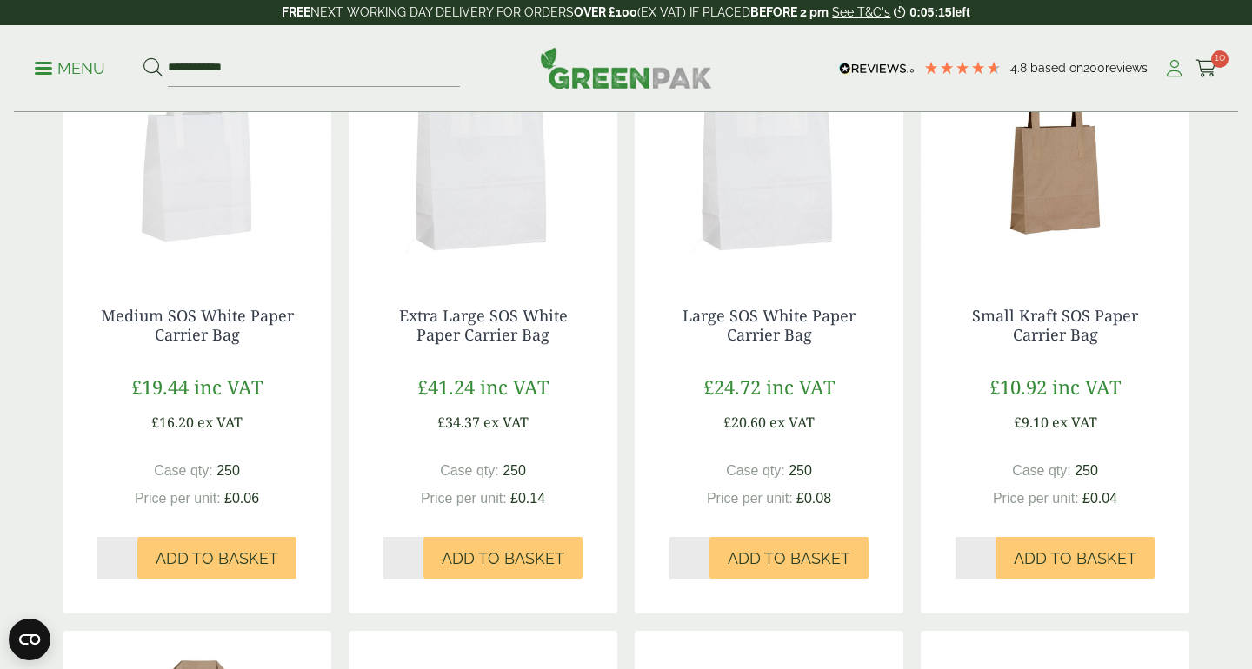
click at [1177, 63] on icon at bounding box center [1174, 68] width 22 height 17
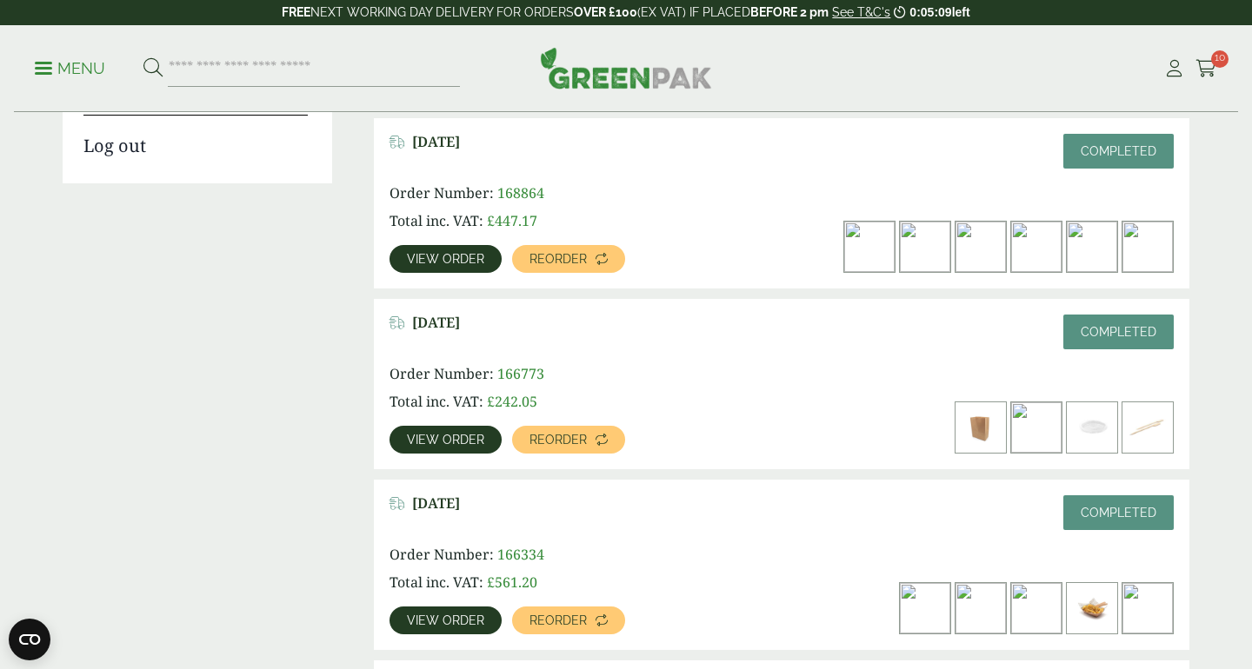
click at [451, 256] on span "View order" at bounding box center [445, 259] width 77 height 12
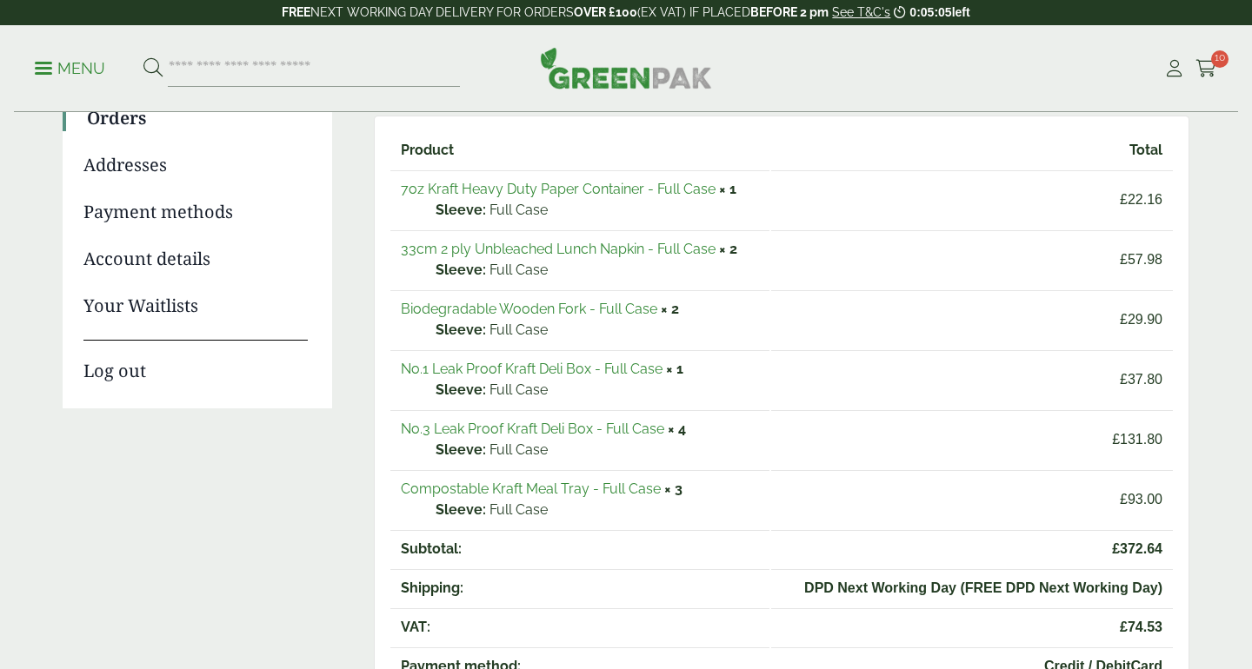
click at [539, 488] on link "Compostable Kraft Meal Tray - Full Case" at bounding box center [531, 489] width 260 height 17
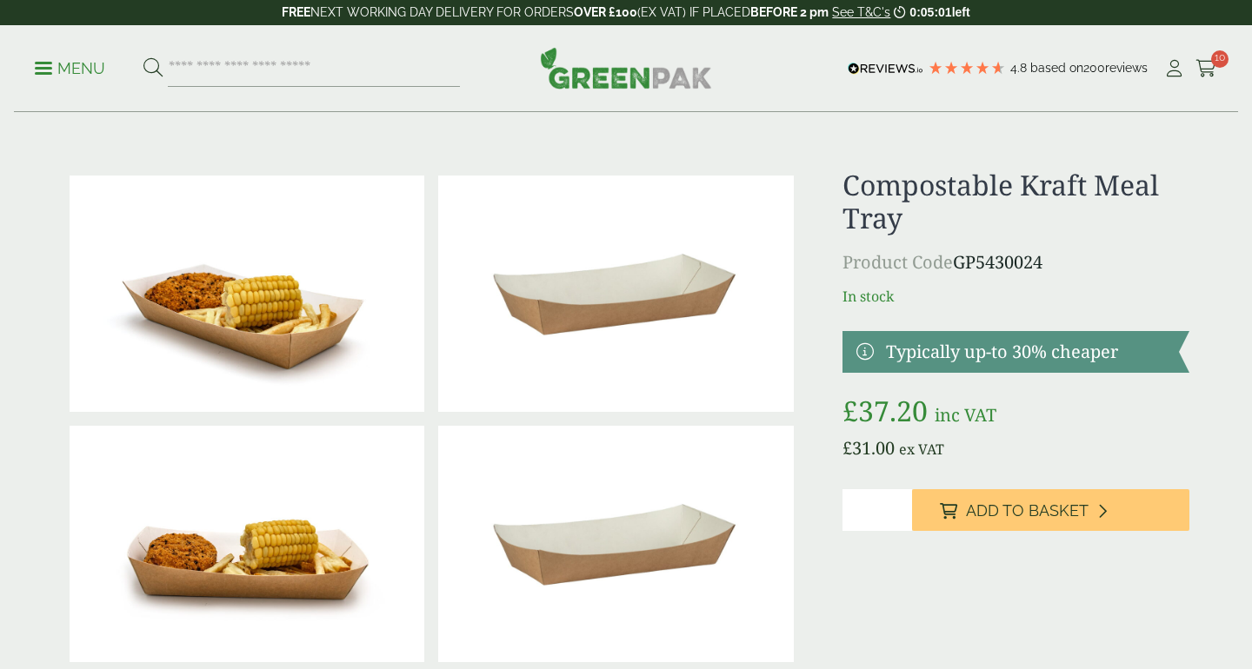
click at [979, 468] on div "Compostable Kraft Meal Tray Product Code GP5430024 In stock Typically up-to 30%…" at bounding box center [1015, 419] width 347 height 501
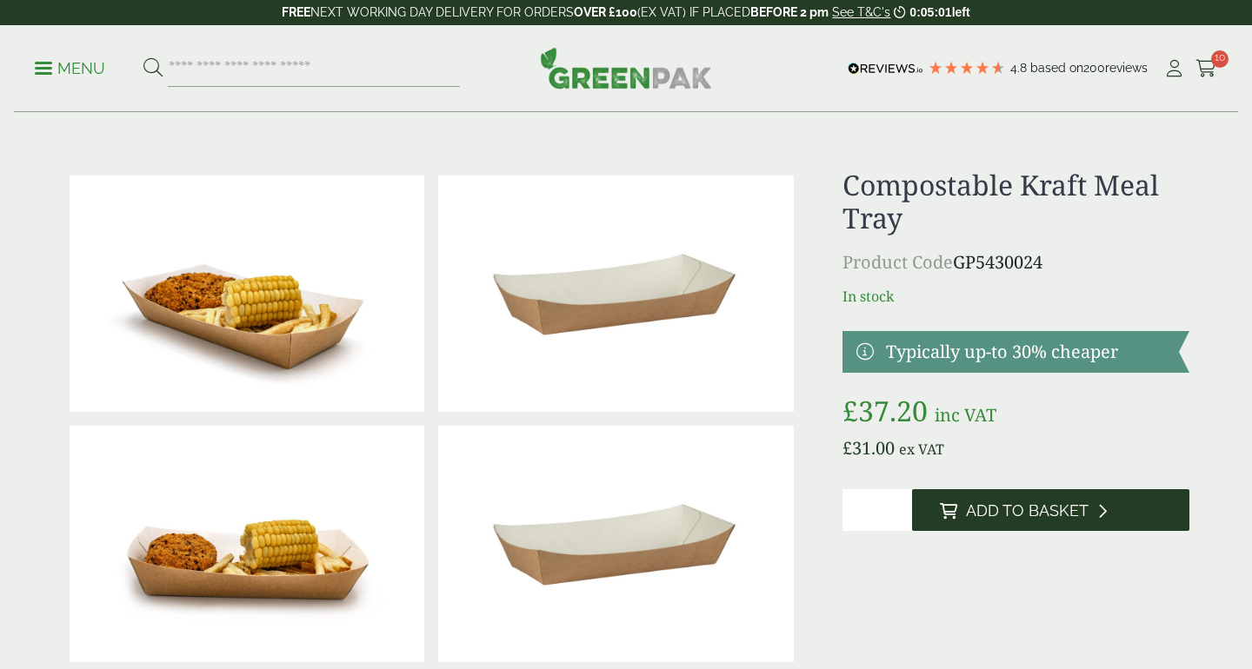
click at [986, 529] on button "Add to Basket" at bounding box center [1050, 510] width 277 height 42
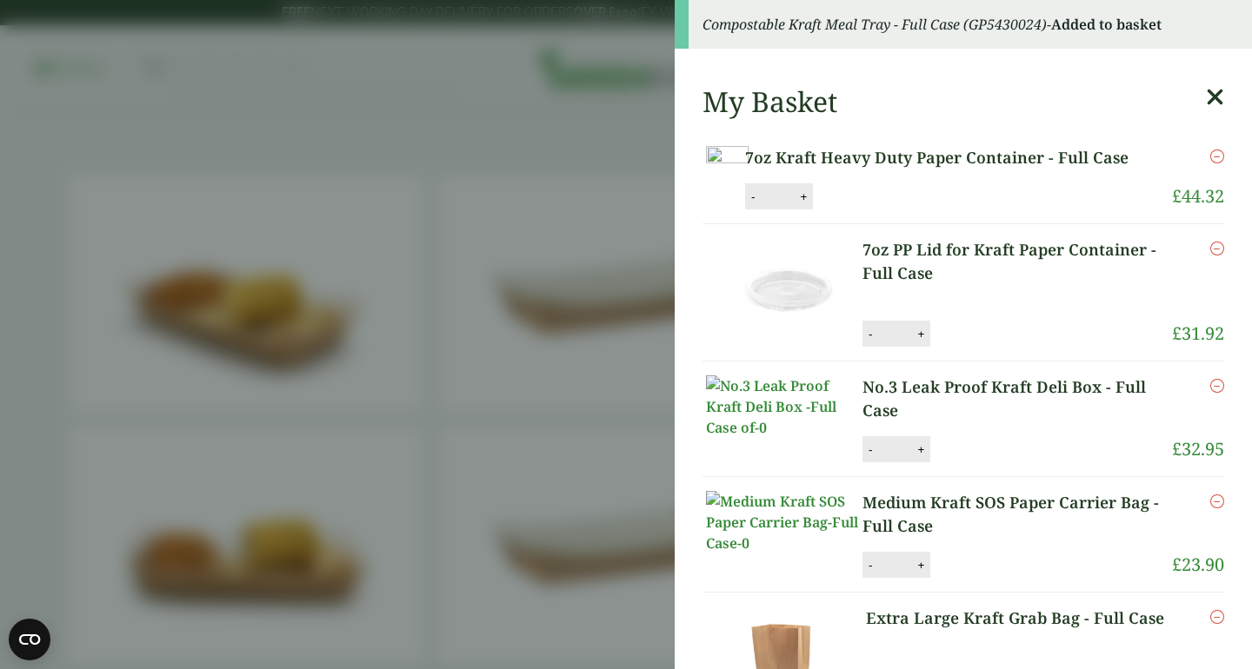
click at [1217, 94] on icon at bounding box center [1215, 97] width 18 height 24
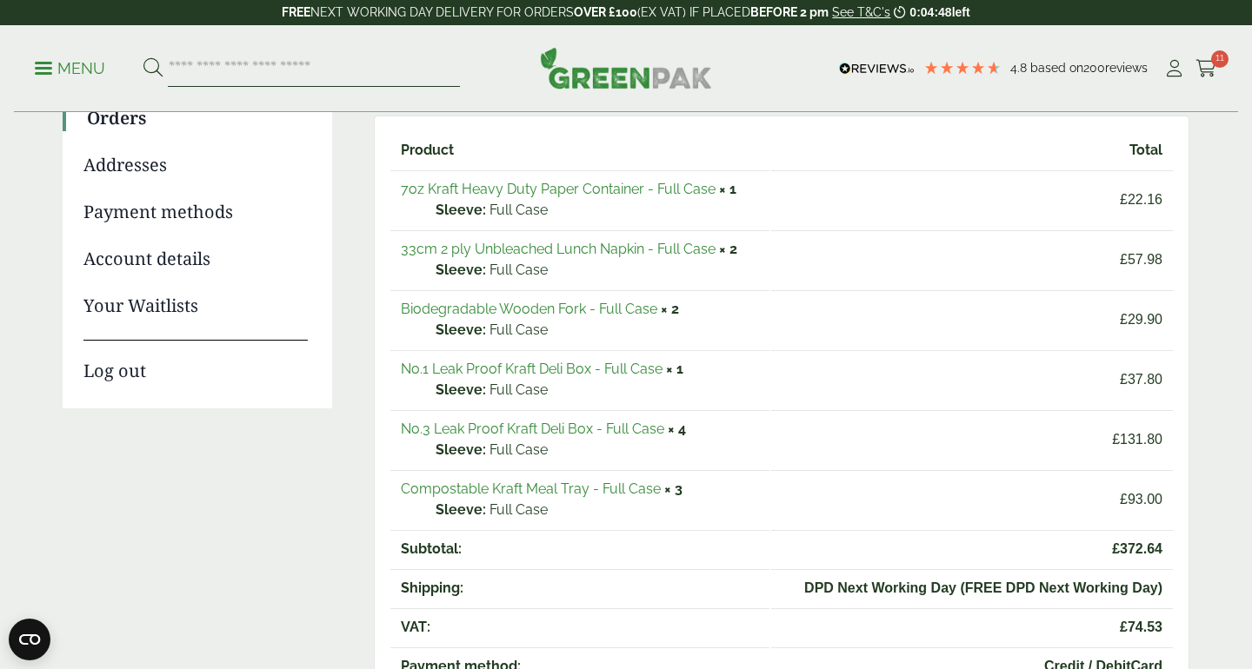
click at [268, 72] on input "search" at bounding box center [314, 68] width 292 height 37
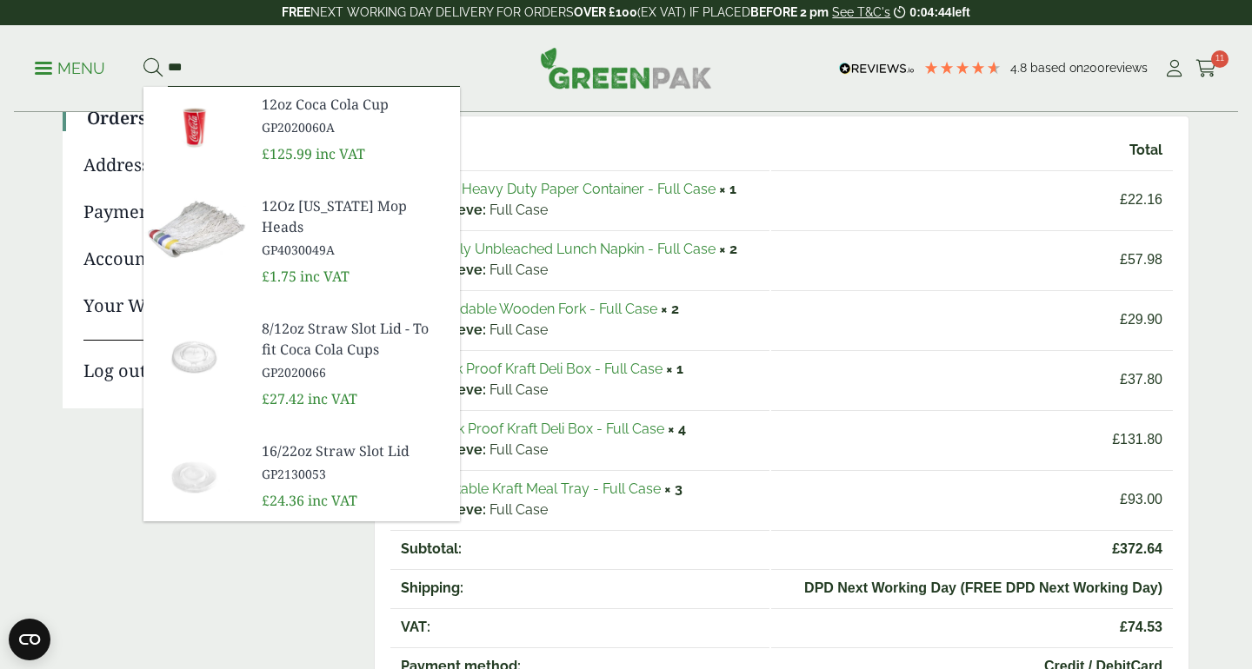
type input "***"
click at [143, 57] on button at bounding box center [152, 68] width 19 height 23
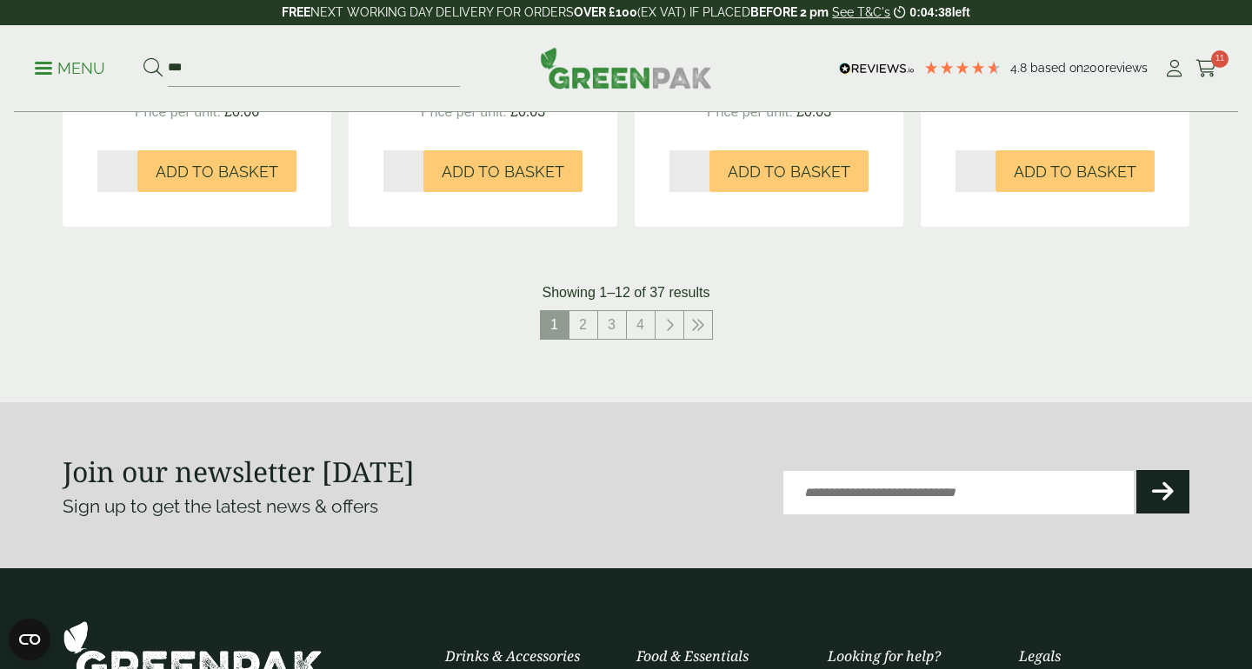
scroll to position [1895, 0]
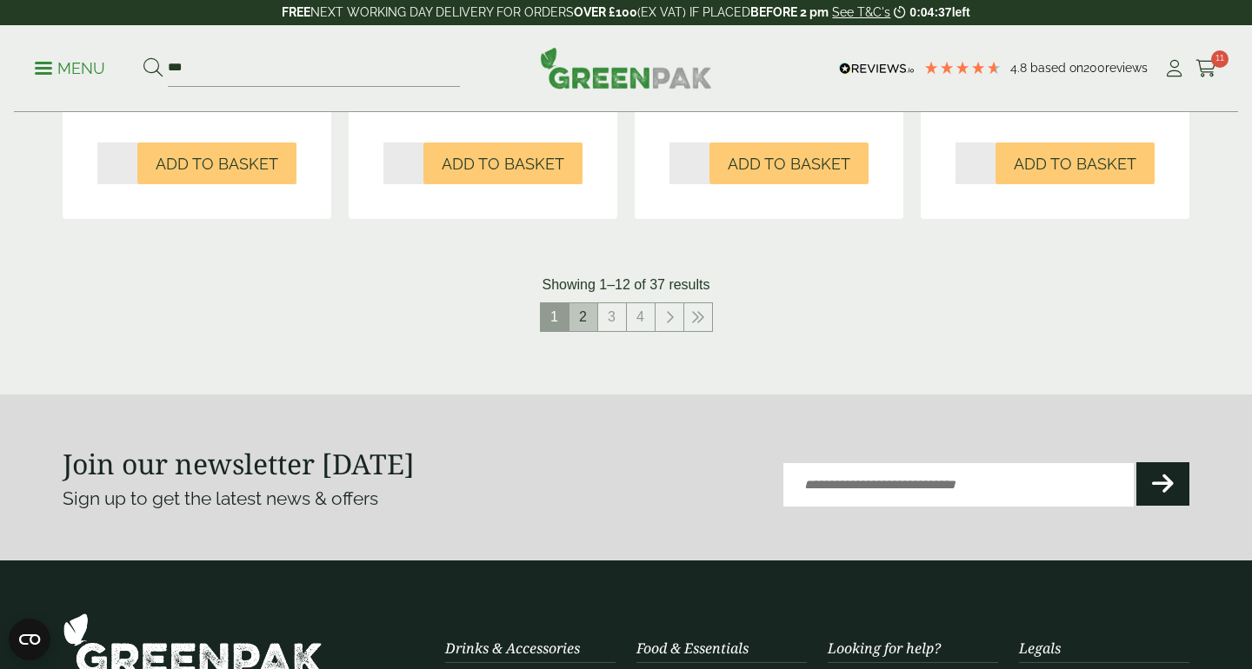
click at [587, 318] on link "2" at bounding box center [583, 317] width 28 height 28
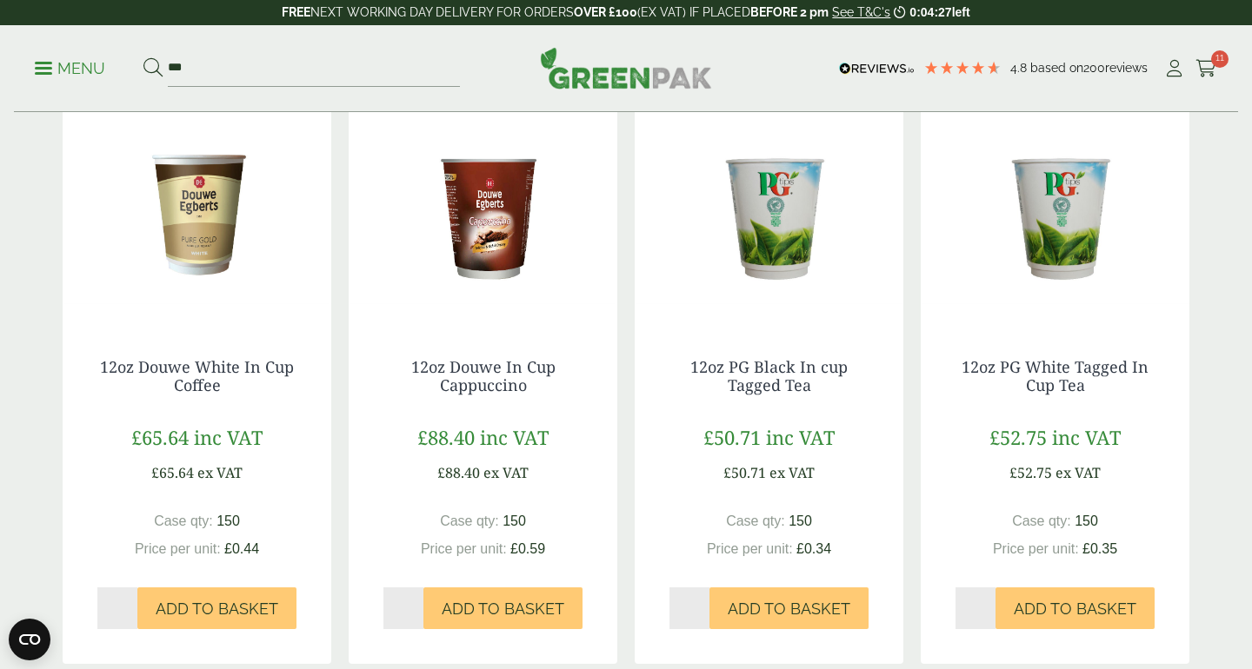
scroll to position [639, 0]
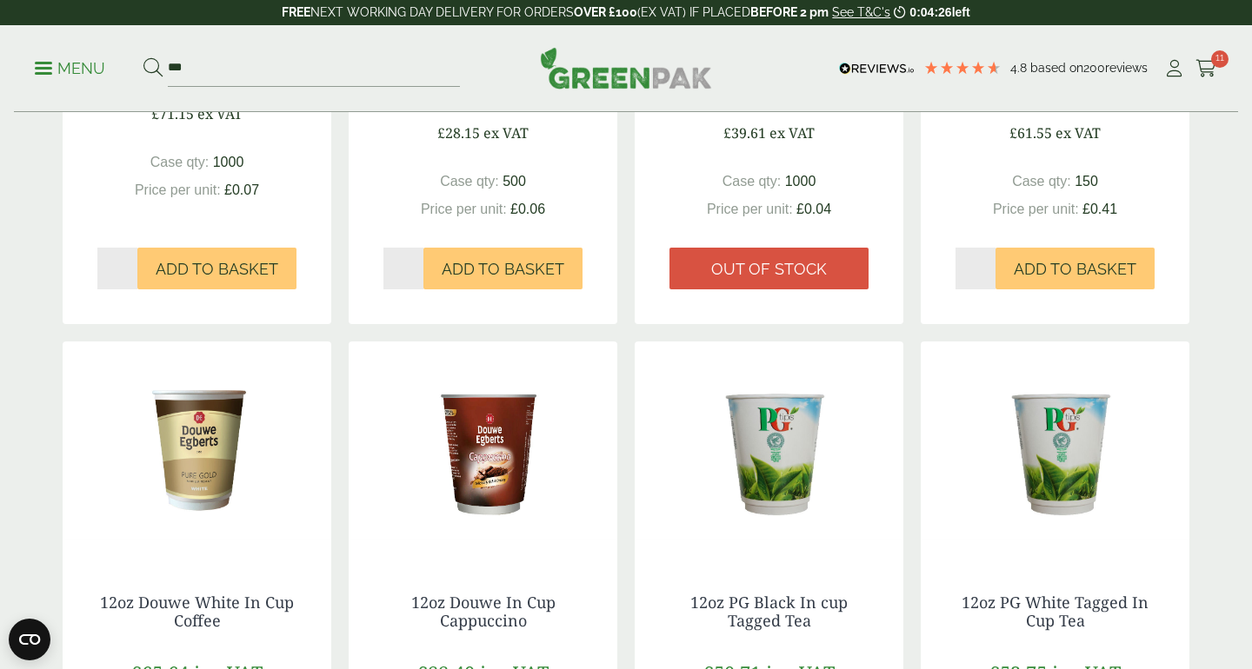
click at [46, 74] on link "Menu" at bounding box center [70, 66] width 70 height 17
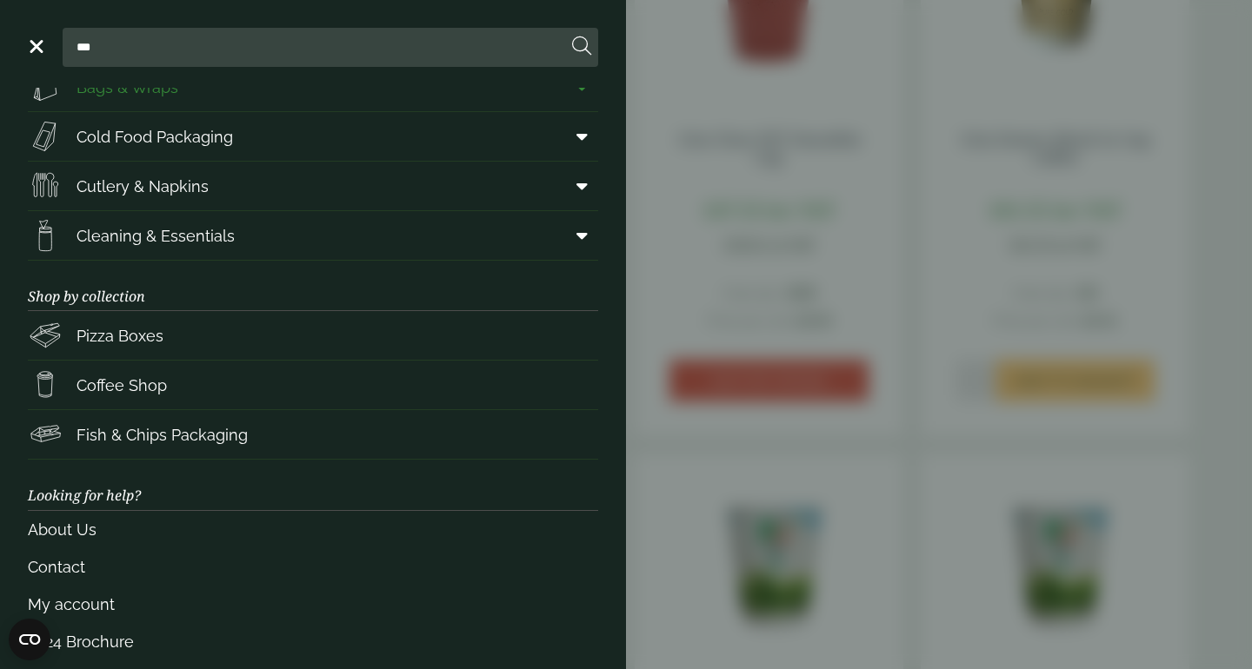
scroll to position [194, 0]
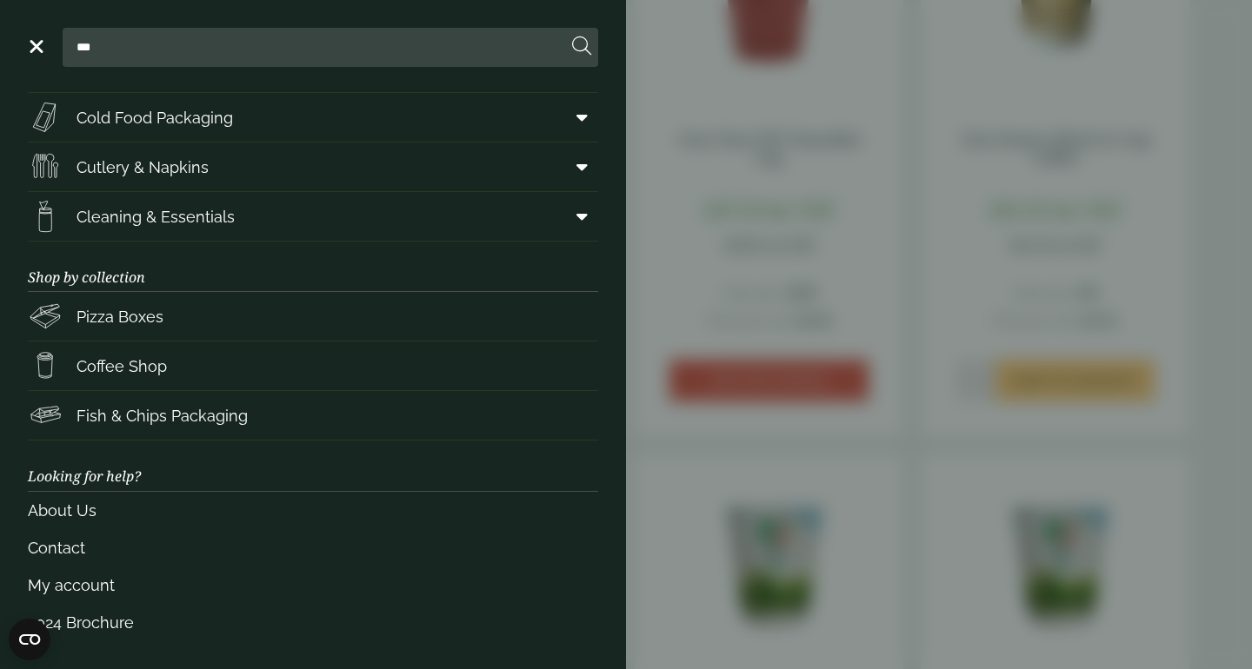
click at [819, 454] on aside "Close *** Shop by packaging type Cups & Accessories Hot Drink Paper Cups Smooth…" at bounding box center [626, 334] width 1252 height 669
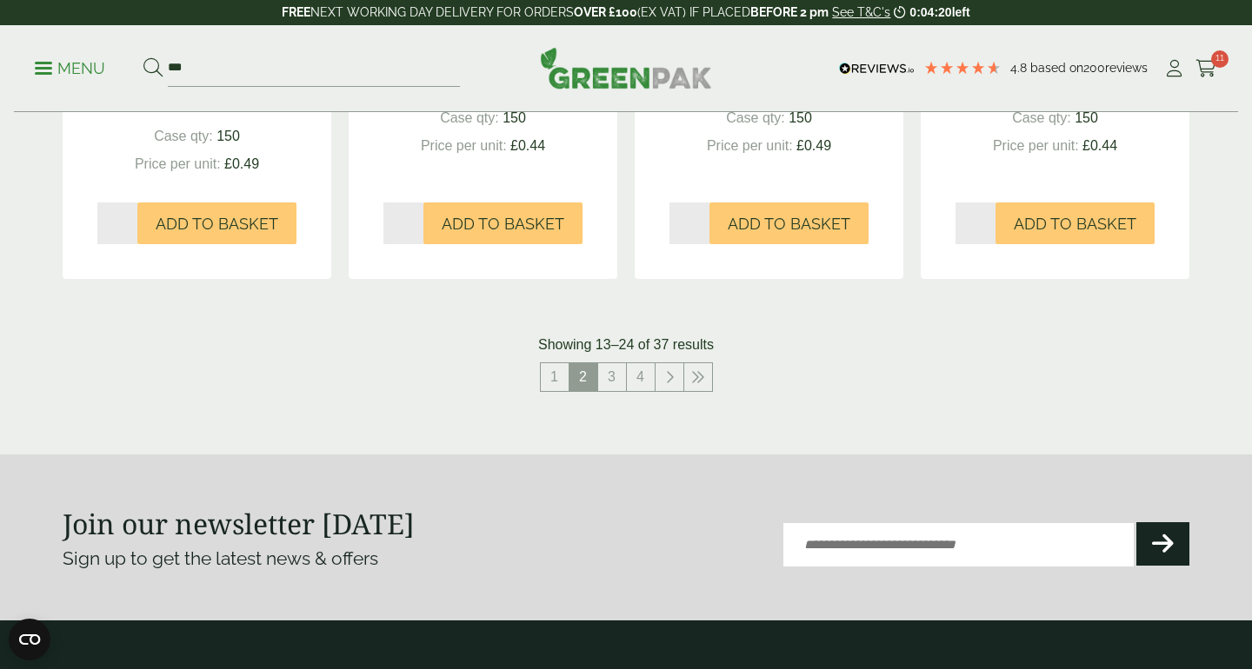
scroll to position [1833, 0]
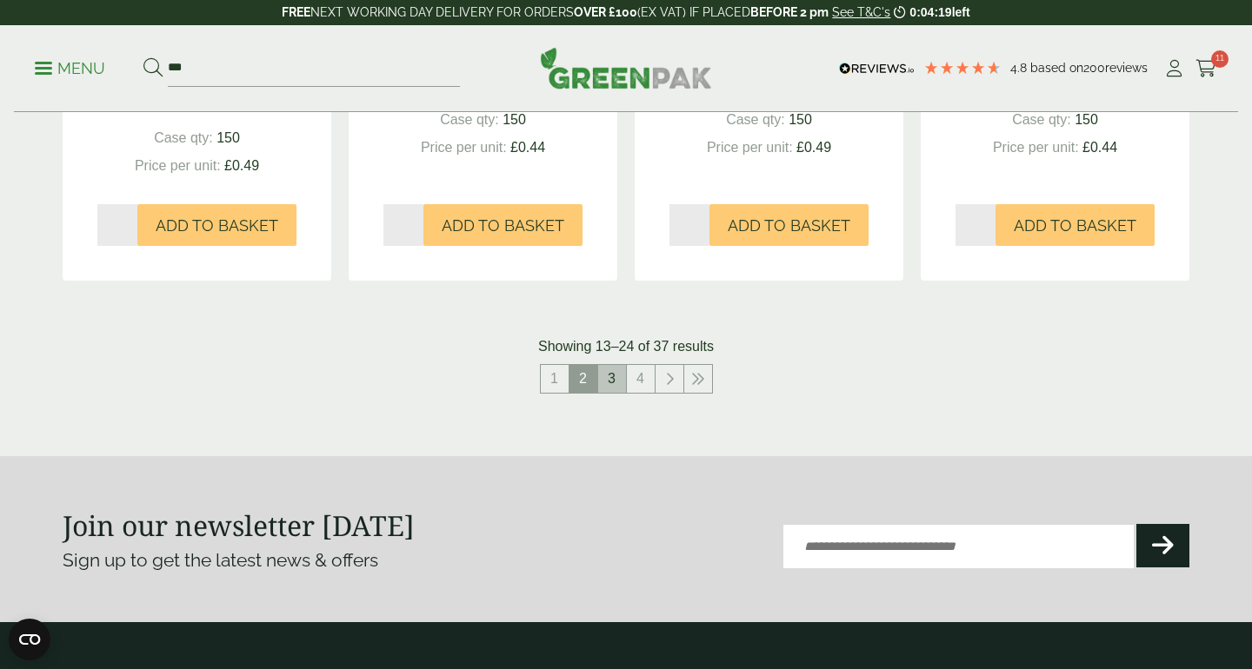
click at [606, 380] on link "3" at bounding box center [612, 379] width 28 height 28
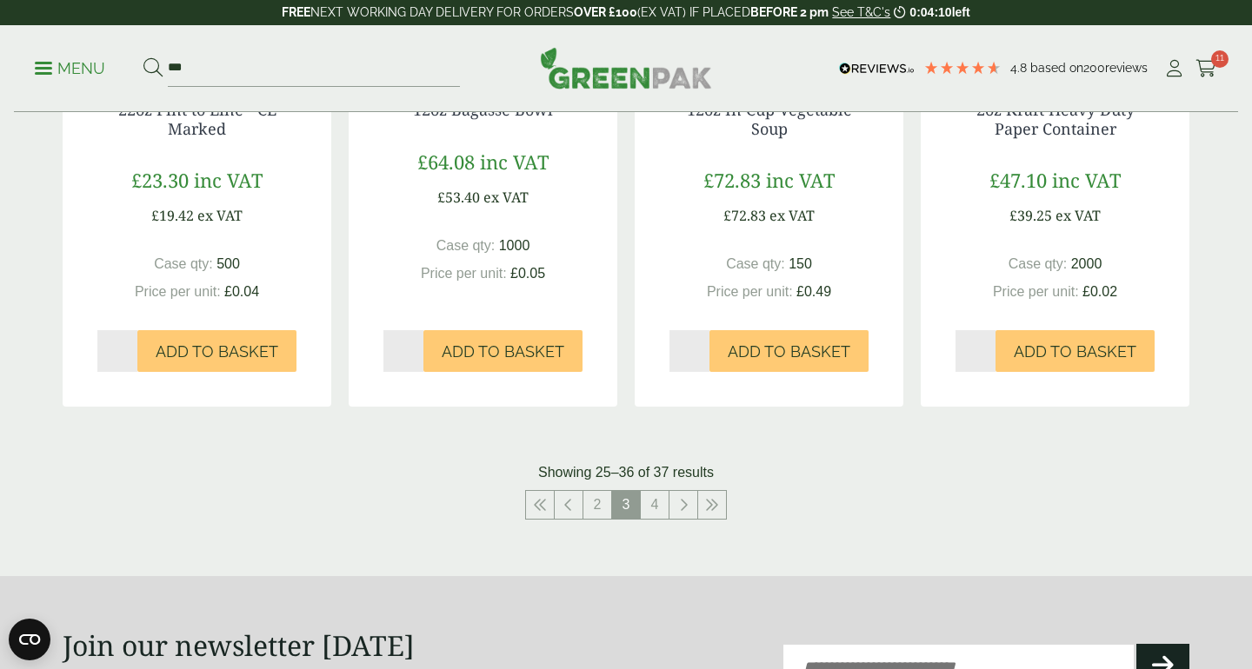
scroll to position [1775, 0]
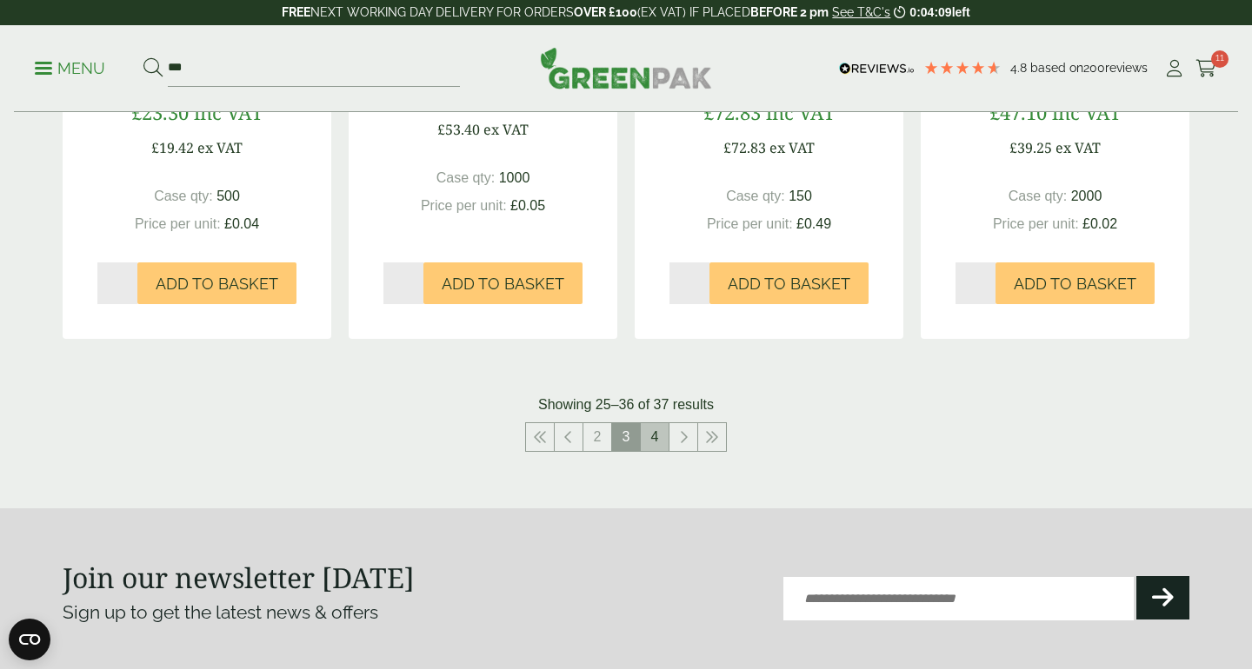
click at [662, 434] on link "4" at bounding box center [655, 437] width 28 height 28
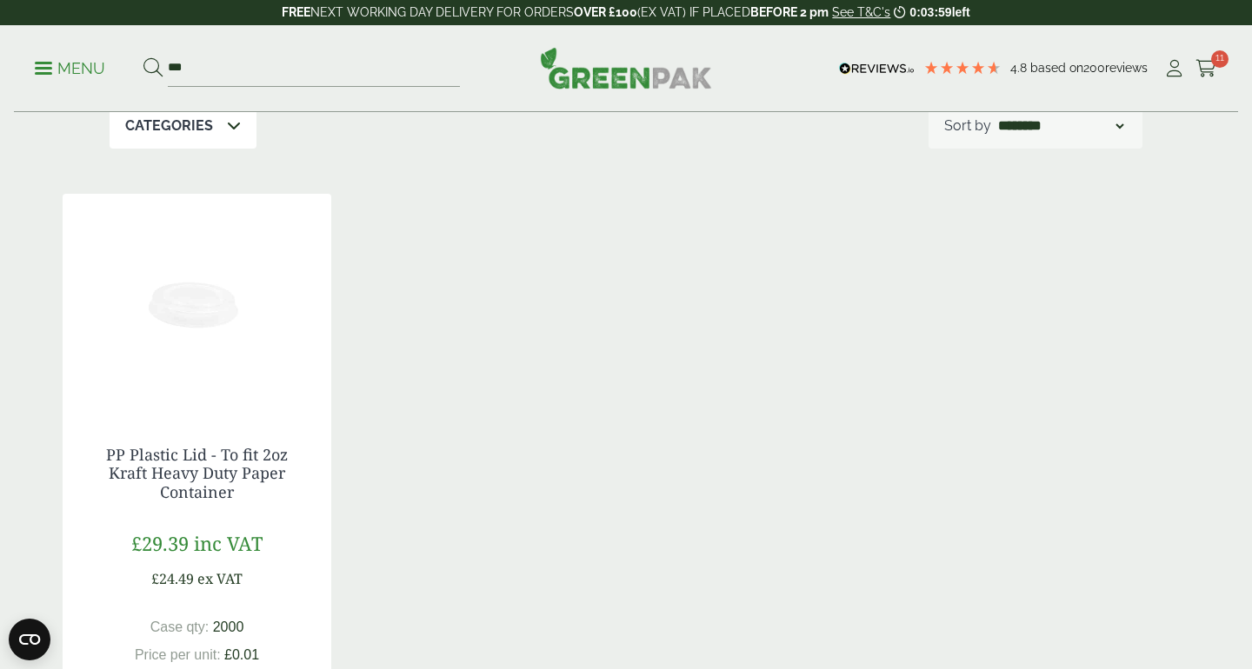
scroll to position [209, 0]
click at [1203, 78] on link "Cart 11" at bounding box center [1206, 69] width 22 height 26
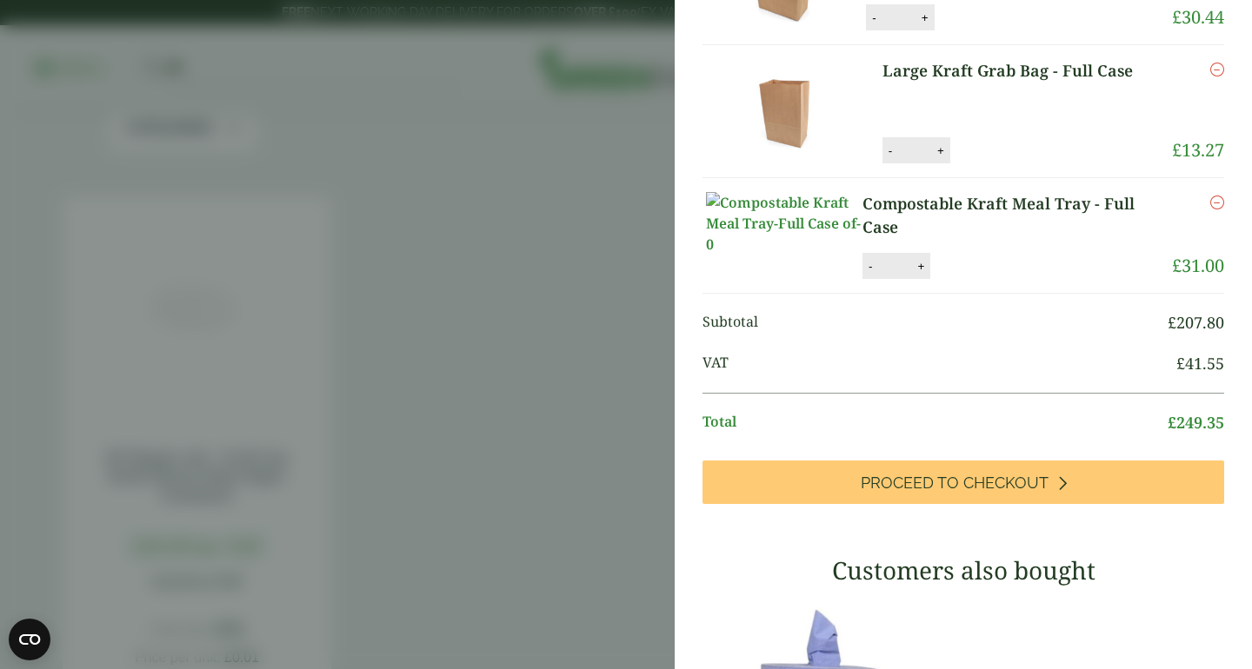
scroll to position [655, 0]
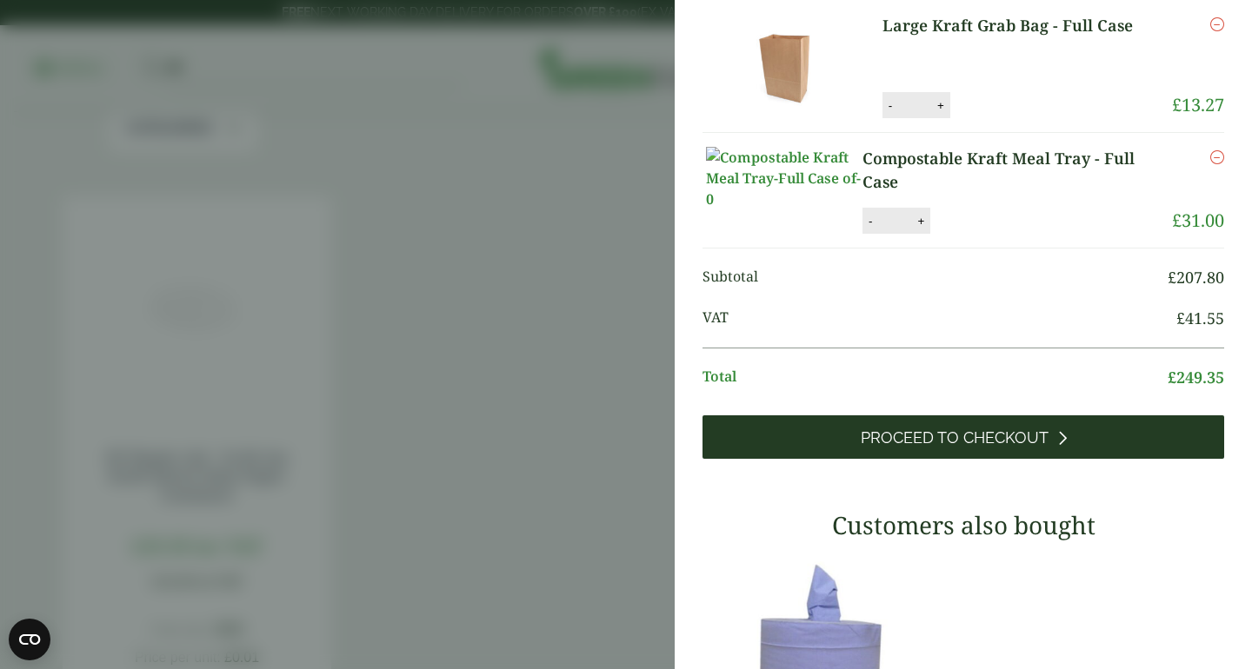
click at [901, 459] on link "Proceed to Checkout" at bounding box center [963, 437] width 522 height 43
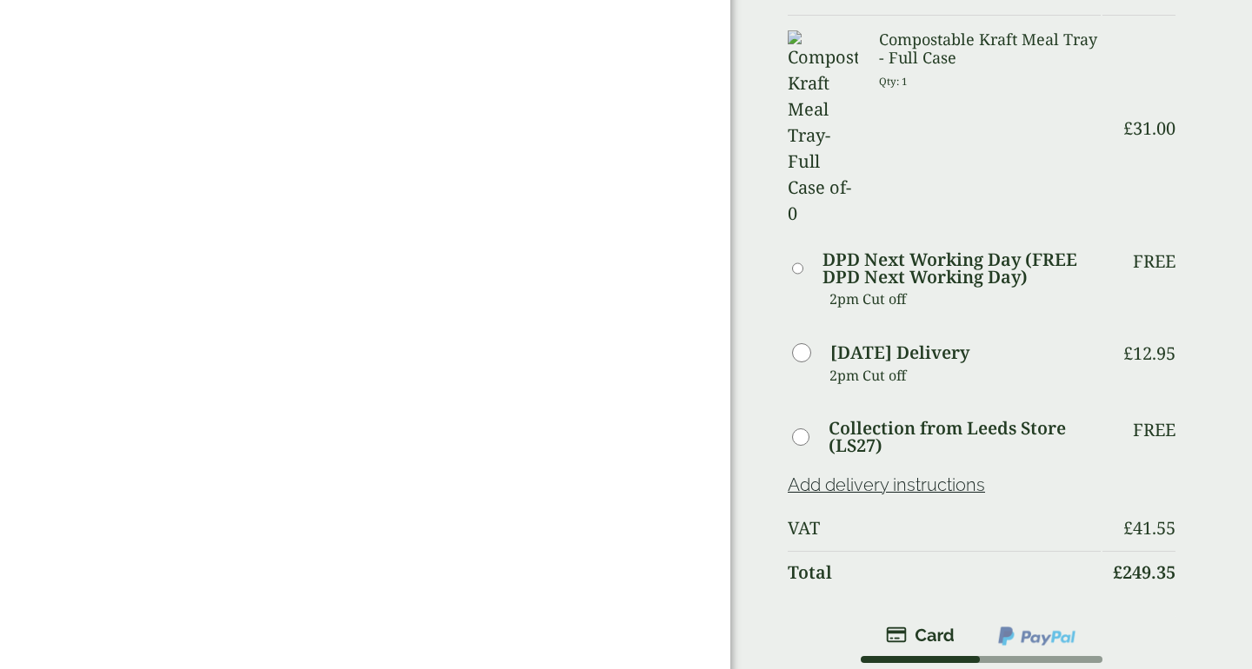
scroll to position [868, 0]
